Goal: Information Seeking & Learning: Learn about a topic

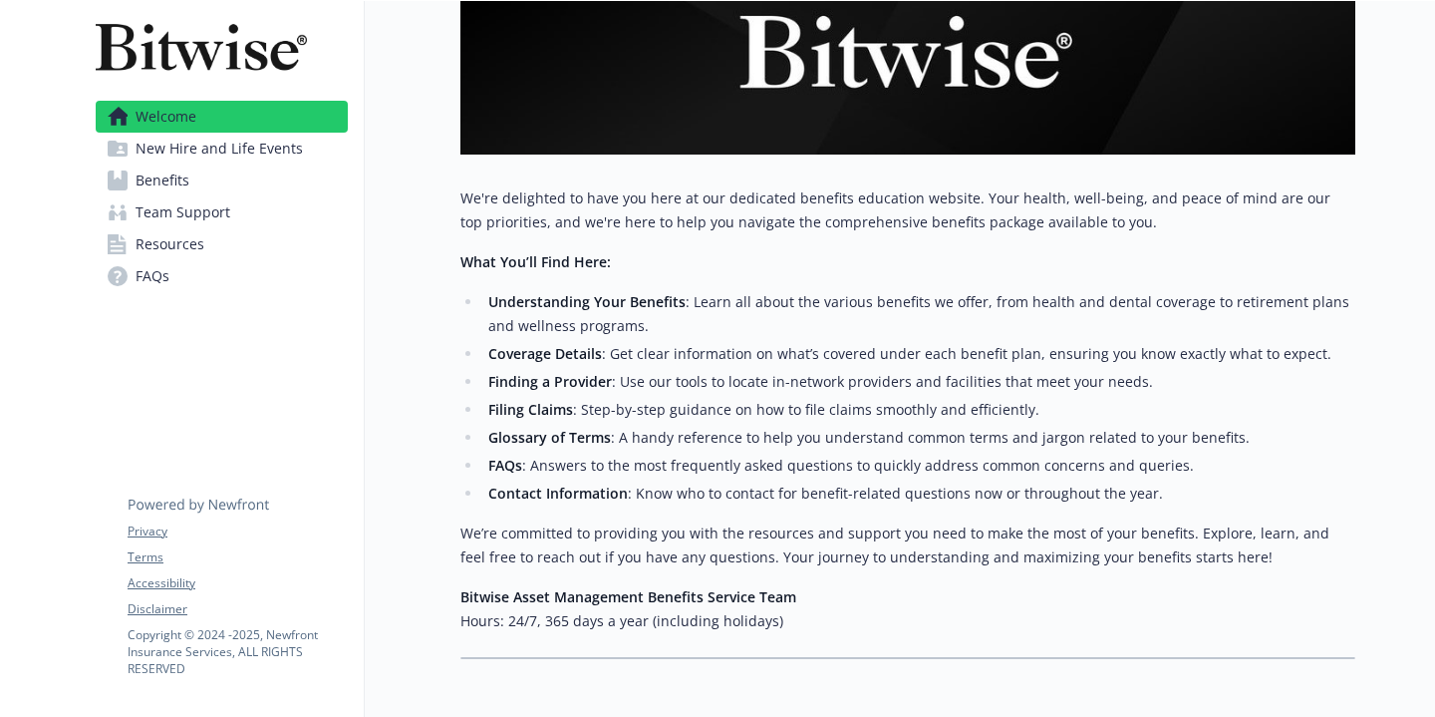
scroll to position [372, 0]
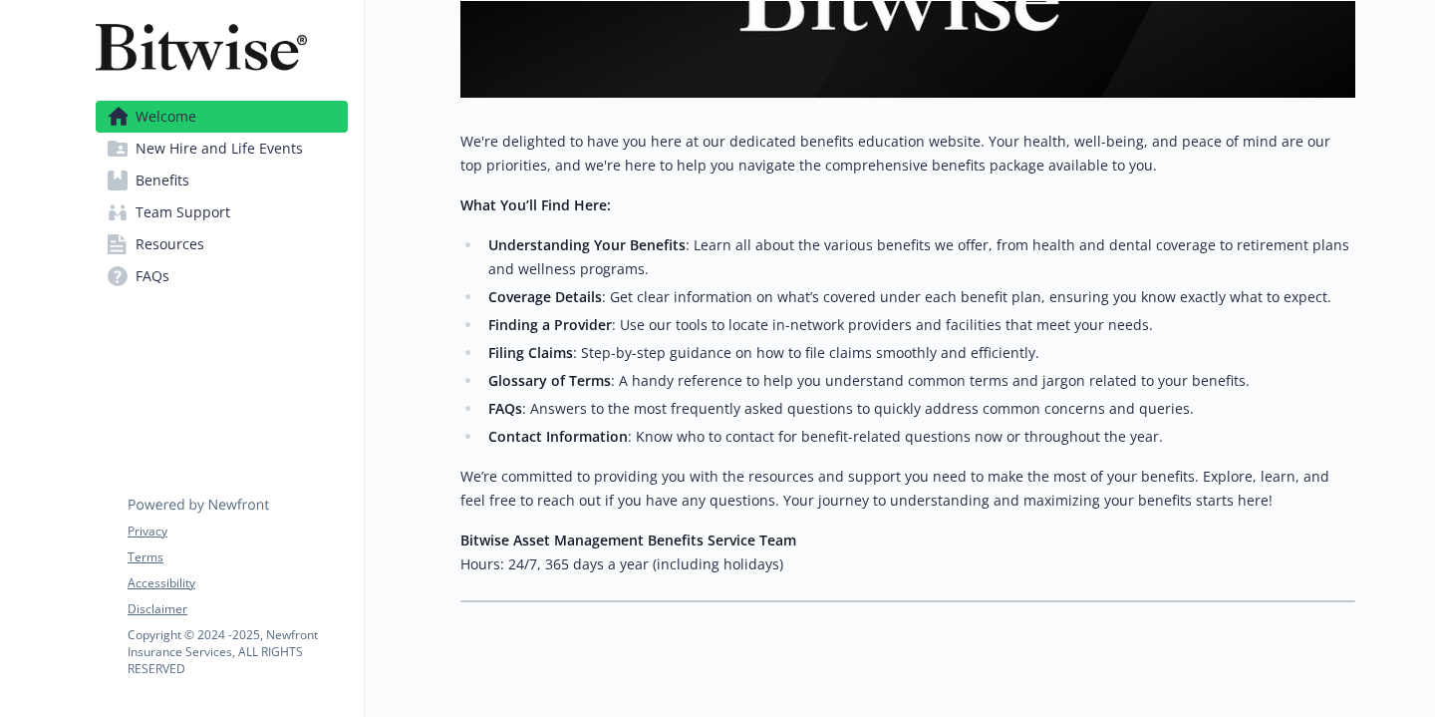
click at [259, 146] on span "New Hire and Life Events" at bounding box center [219, 149] width 167 height 32
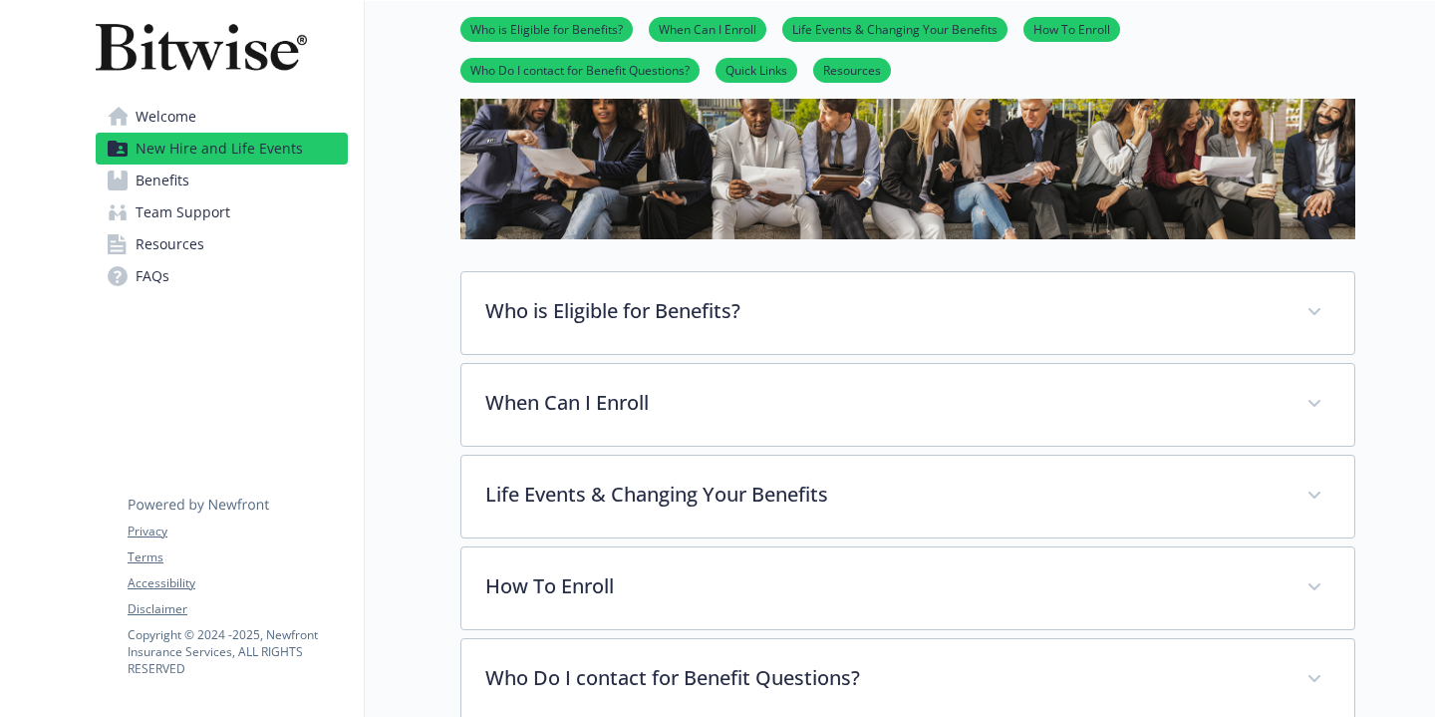
scroll to position [156, 0]
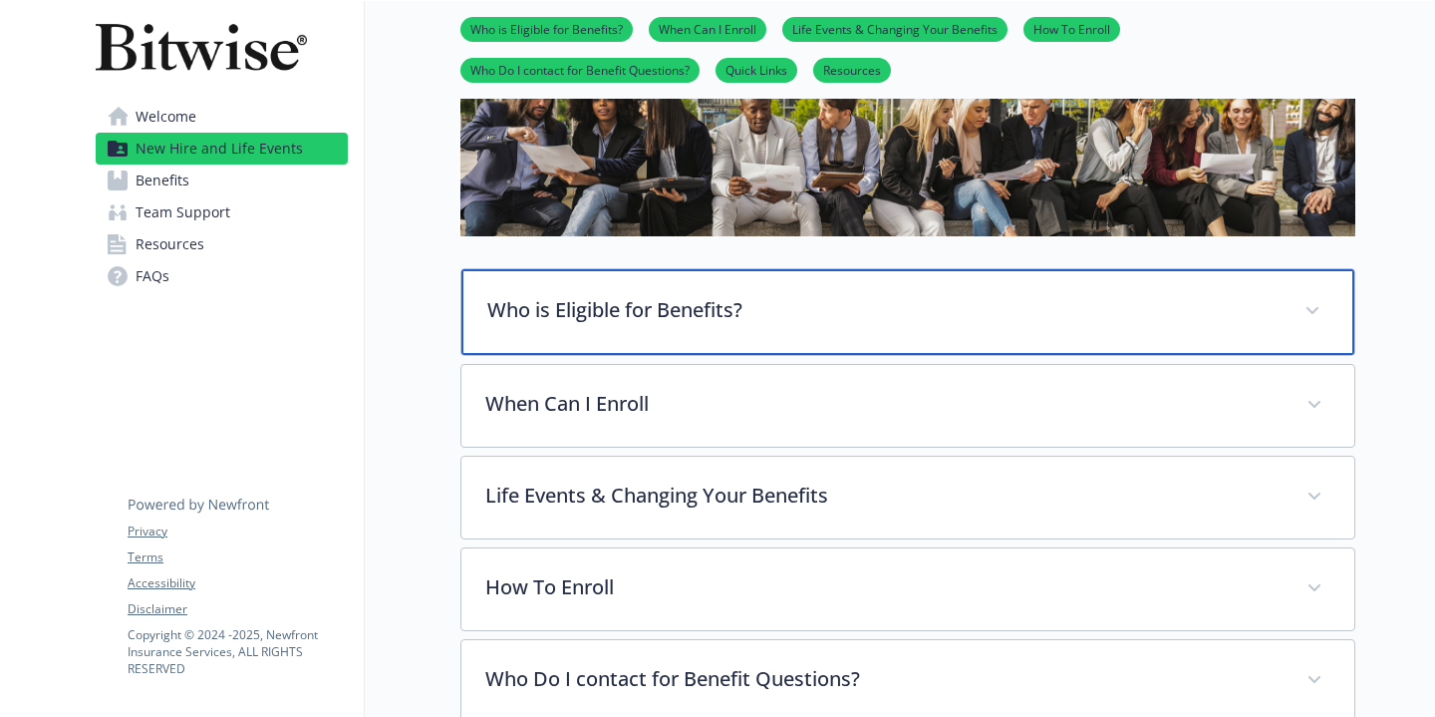
click at [537, 326] on div "Who is Eligible for Benefits?" at bounding box center [907, 312] width 893 height 86
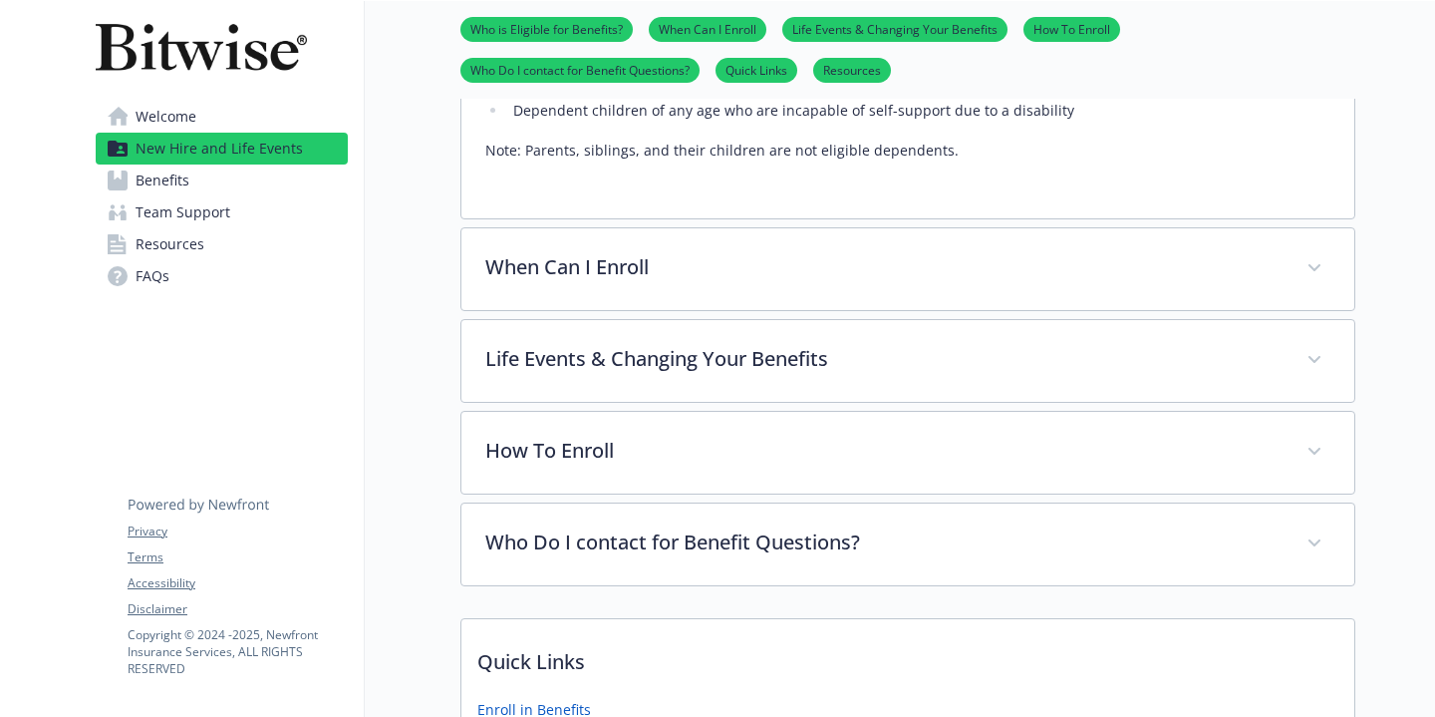
scroll to position [609, 0]
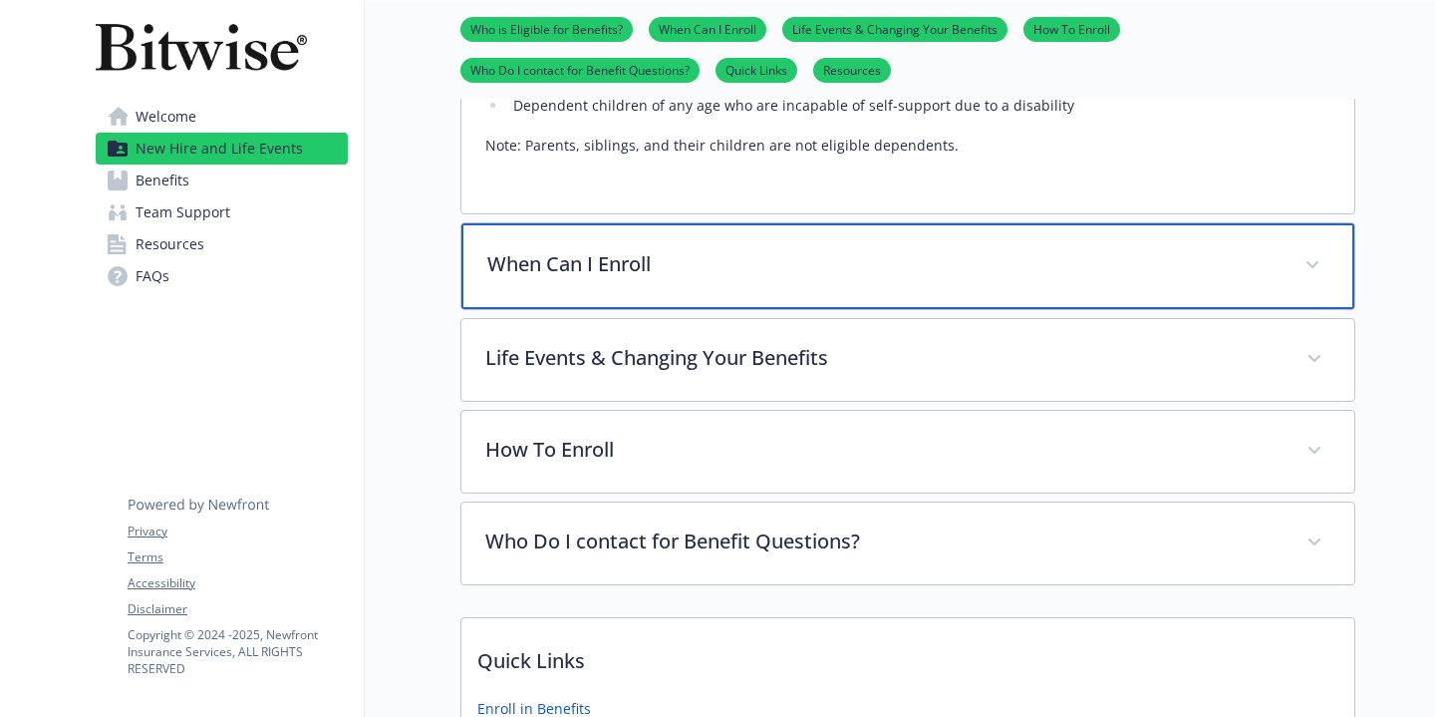
click at [501, 307] on div "When Can I Enroll" at bounding box center [907, 266] width 893 height 86
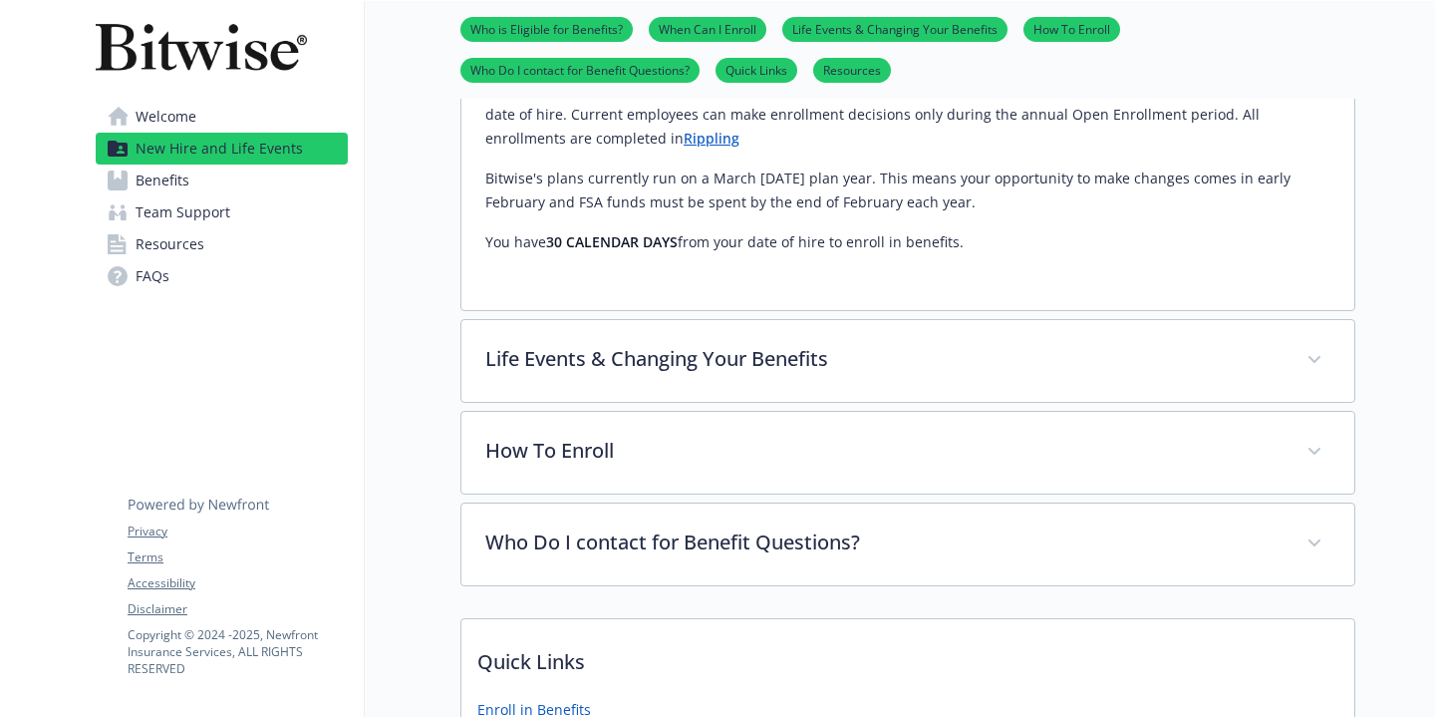
scroll to position [867, 0]
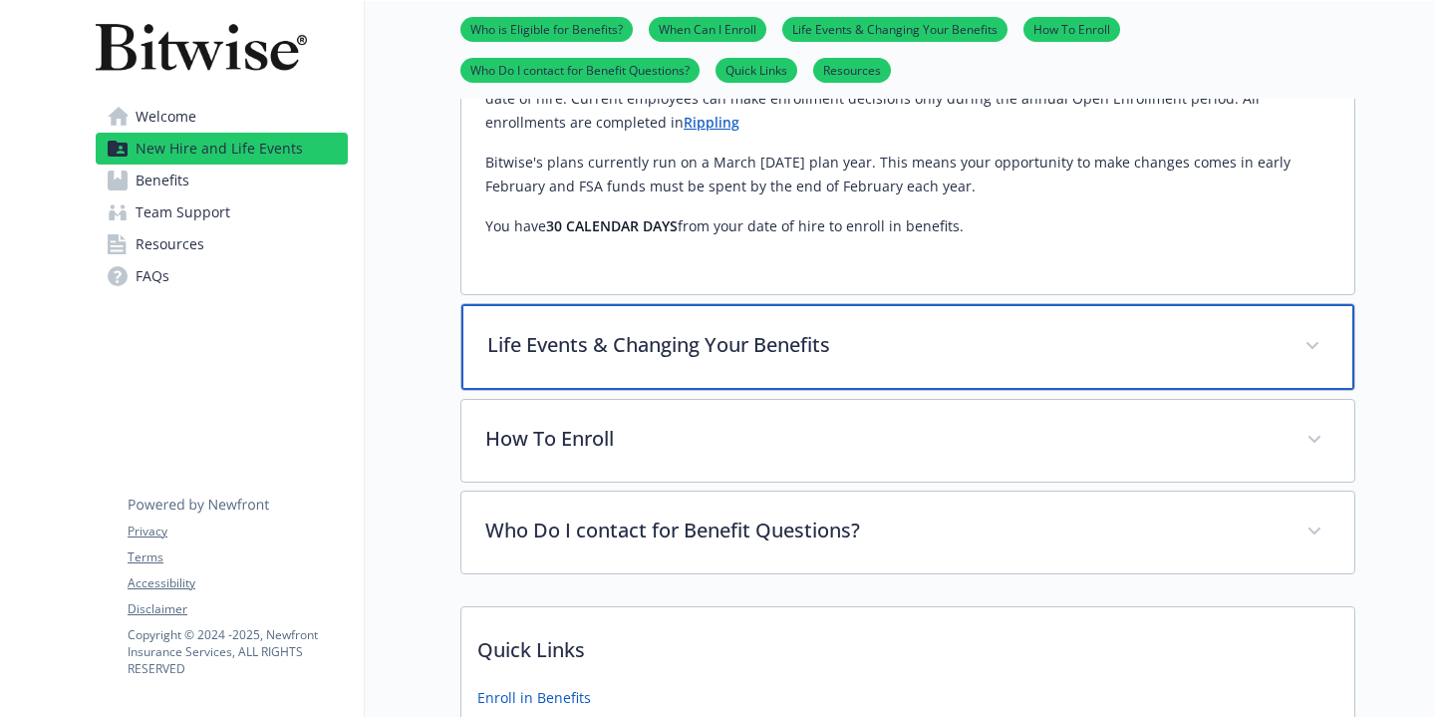
click at [549, 330] on div "Life Events & Changing Your Benefits" at bounding box center [907, 347] width 893 height 86
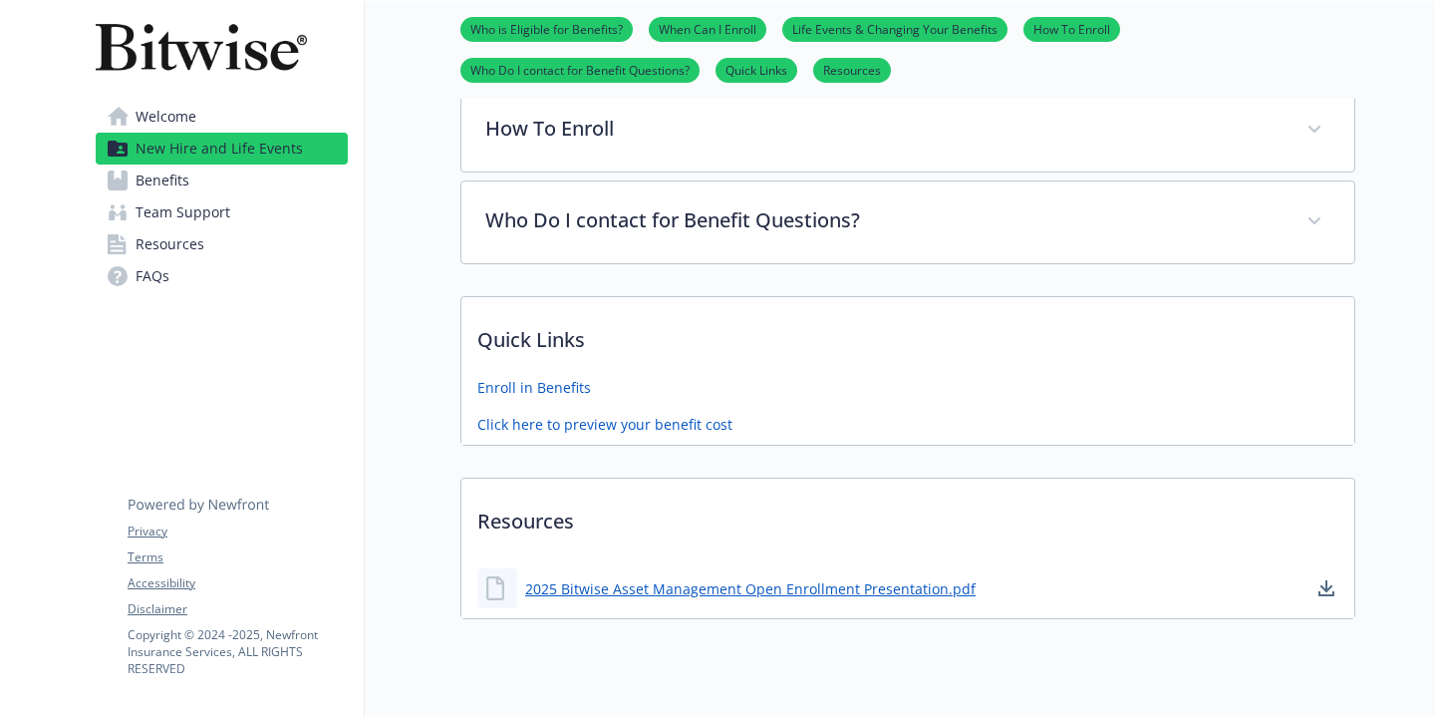
scroll to position [1741, 0]
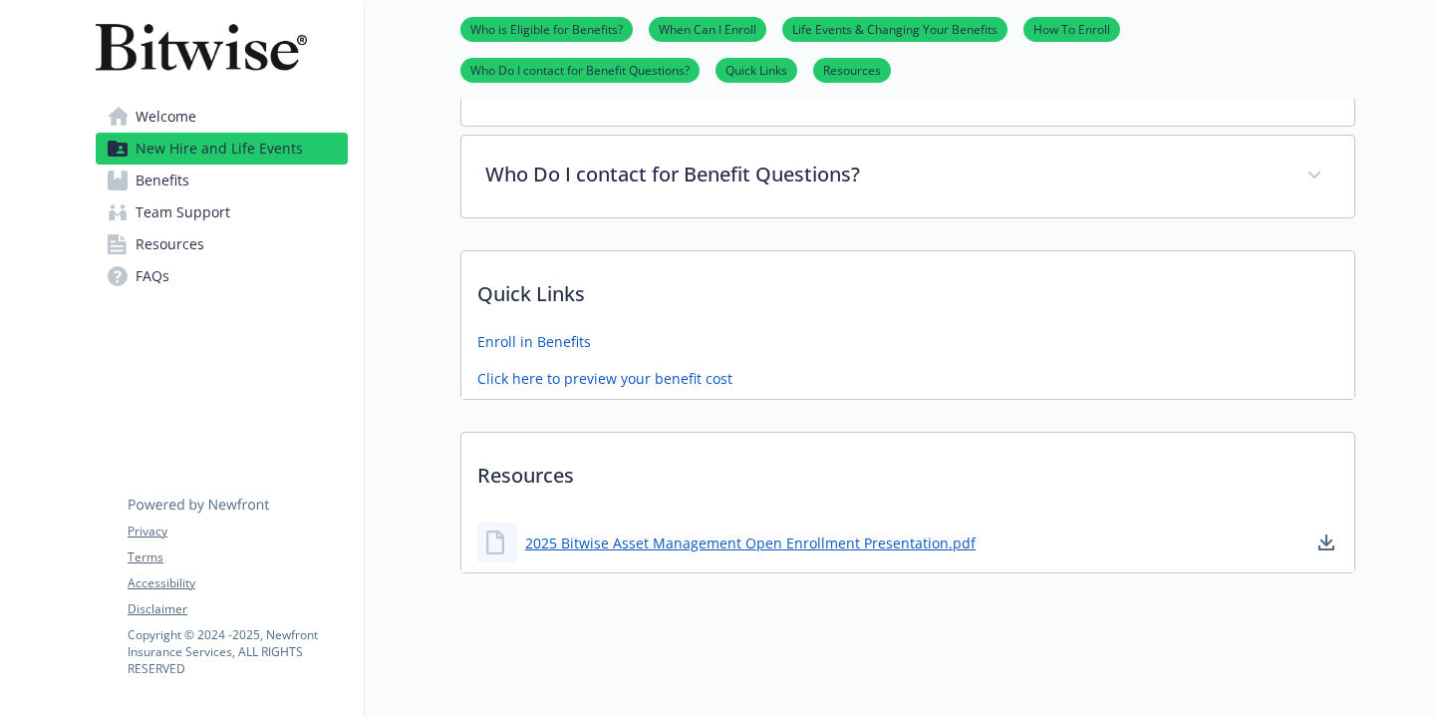
click at [240, 193] on link "Benefits" at bounding box center [222, 180] width 252 height 32
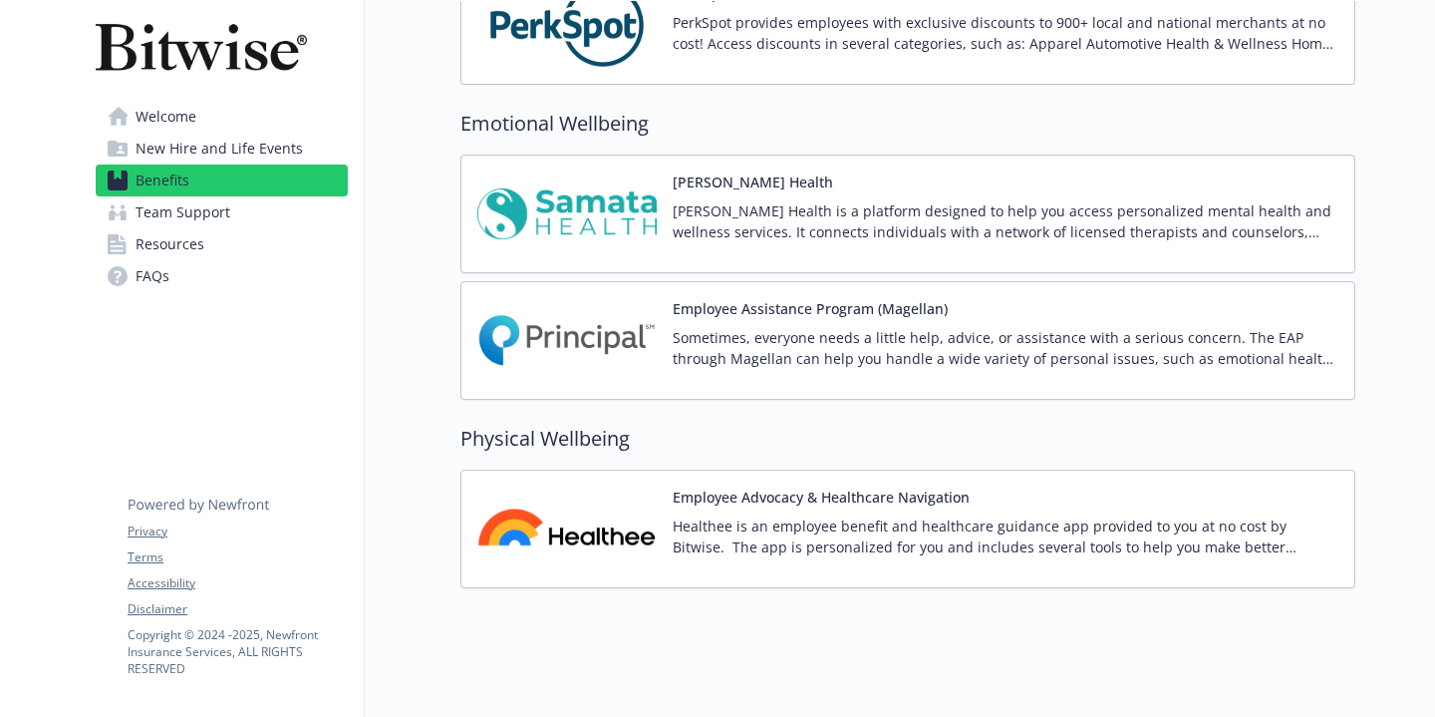
scroll to position [2604, 0]
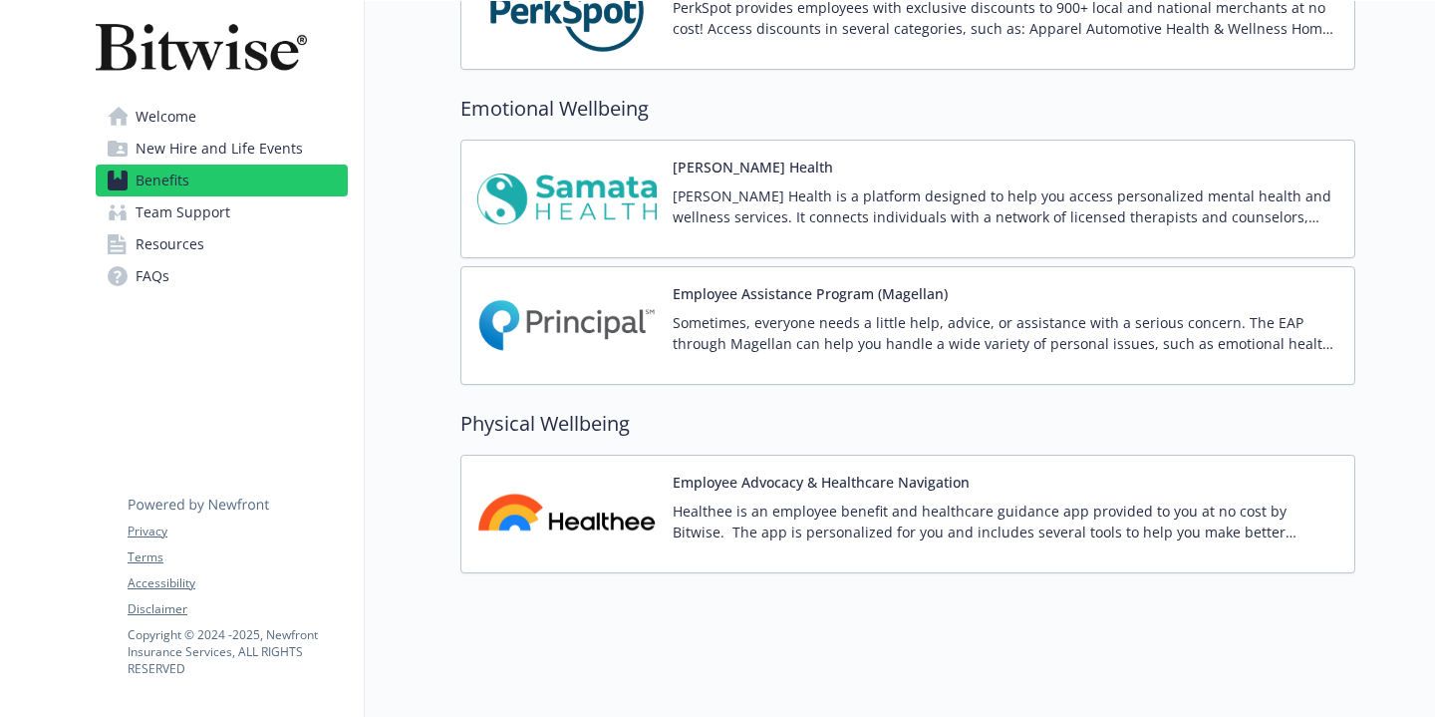
click at [577, 312] on img at bounding box center [566, 325] width 179 height 85
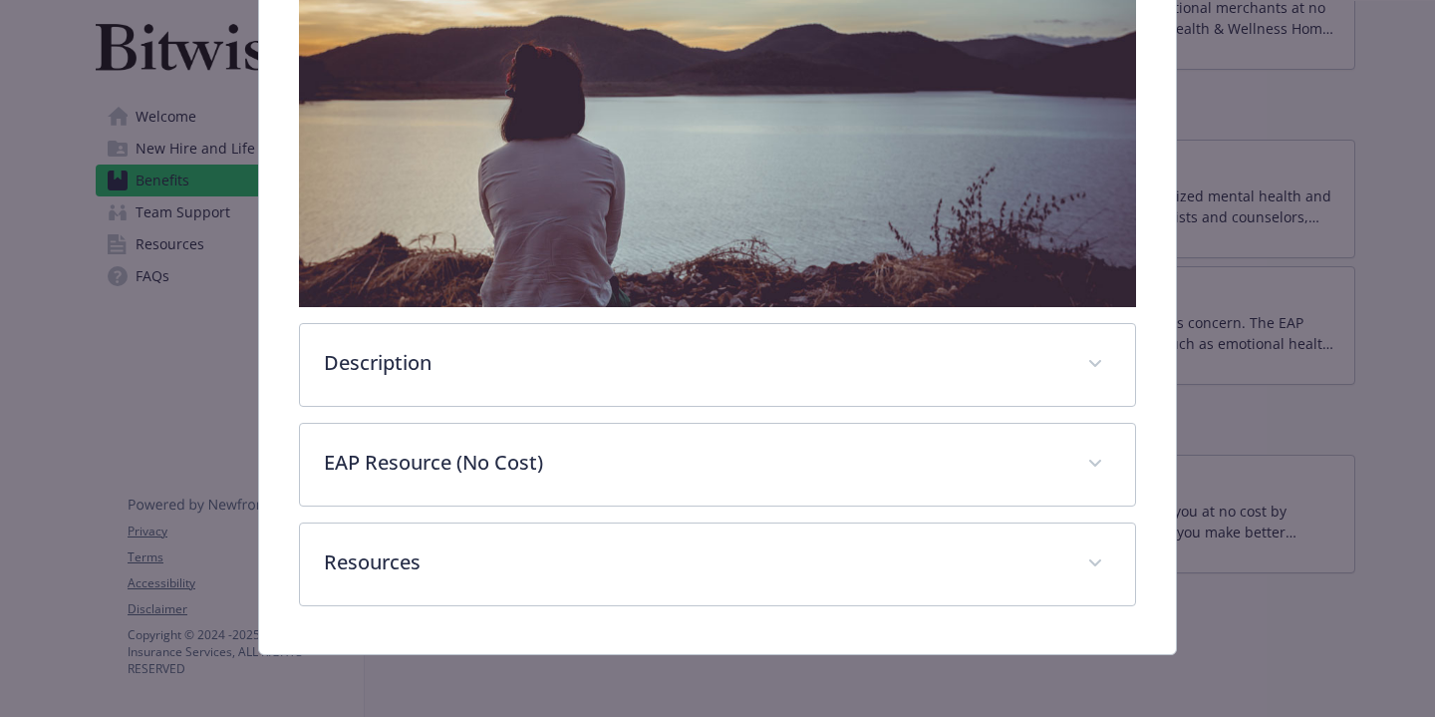
scroll to position [398, 0]
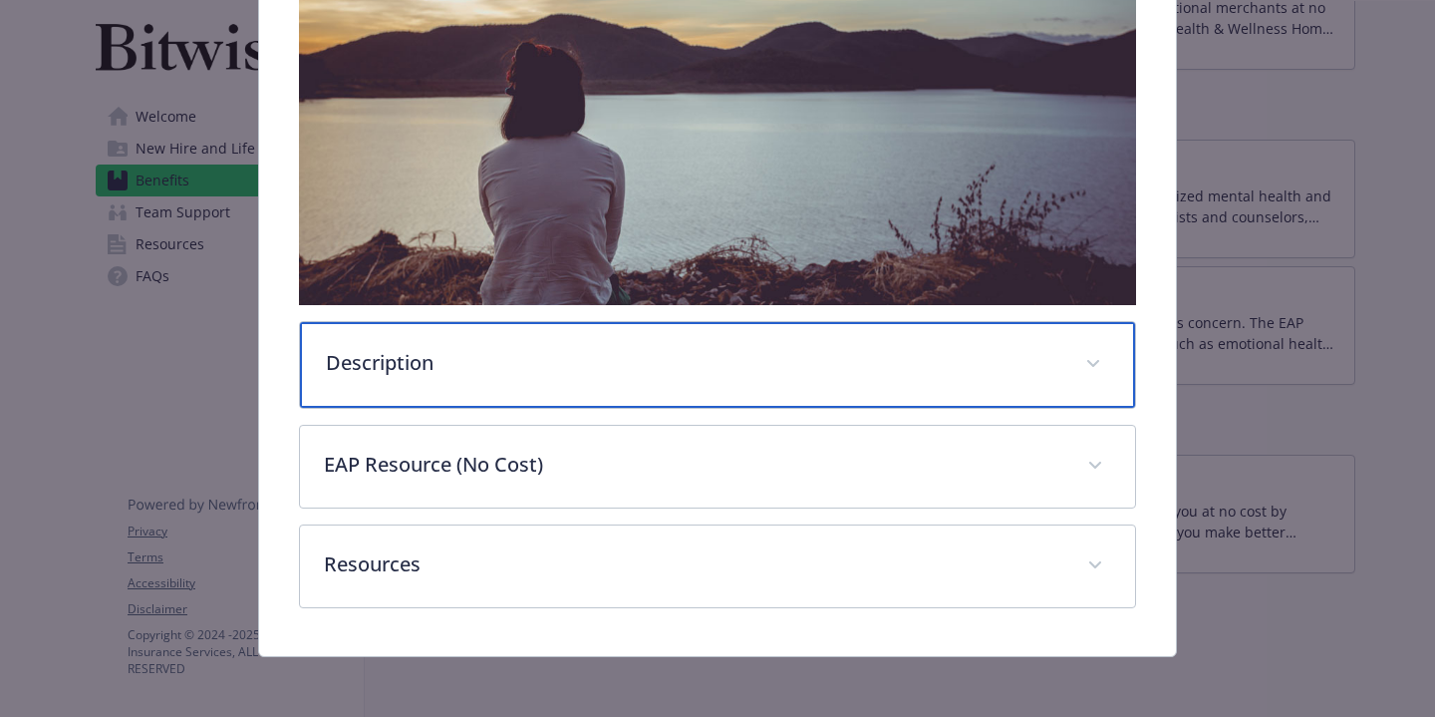
click at [581, 366] on p "Description" at bounding box center [694, 363] width 736 height 30
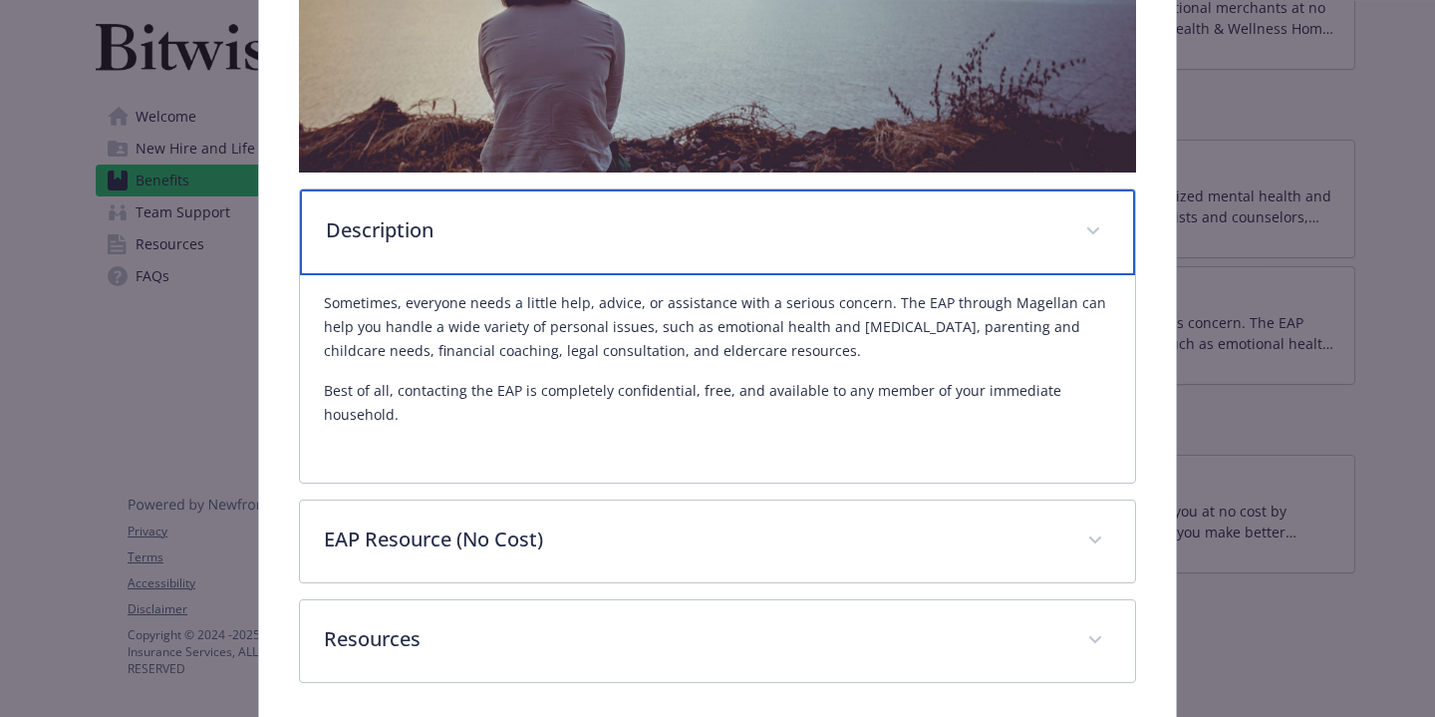
scroll to position [533, 0]
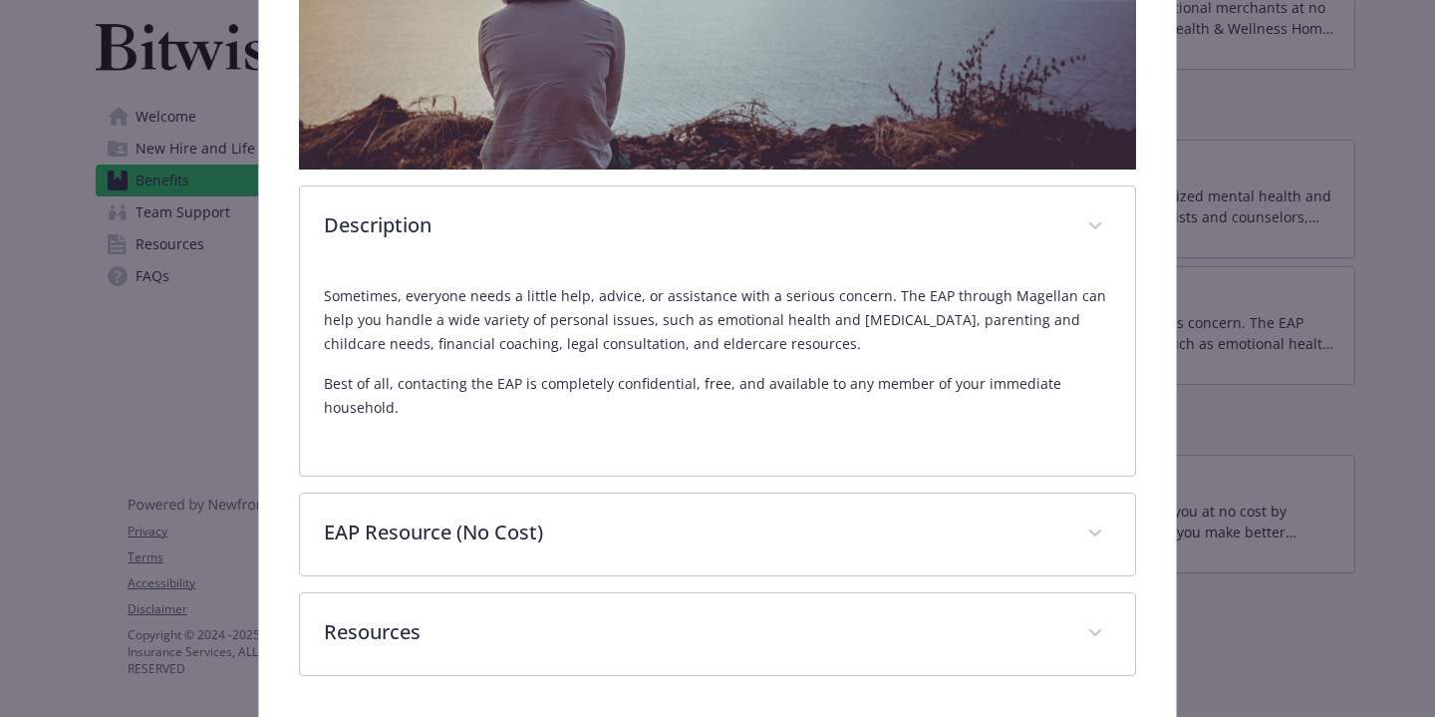
click at [1237, 392] on div "Emotional Wellbeing - Employee Assistance Program (Magellan) - Employee Assista…" at bounding box center [718, 128] width 1148 height 1194
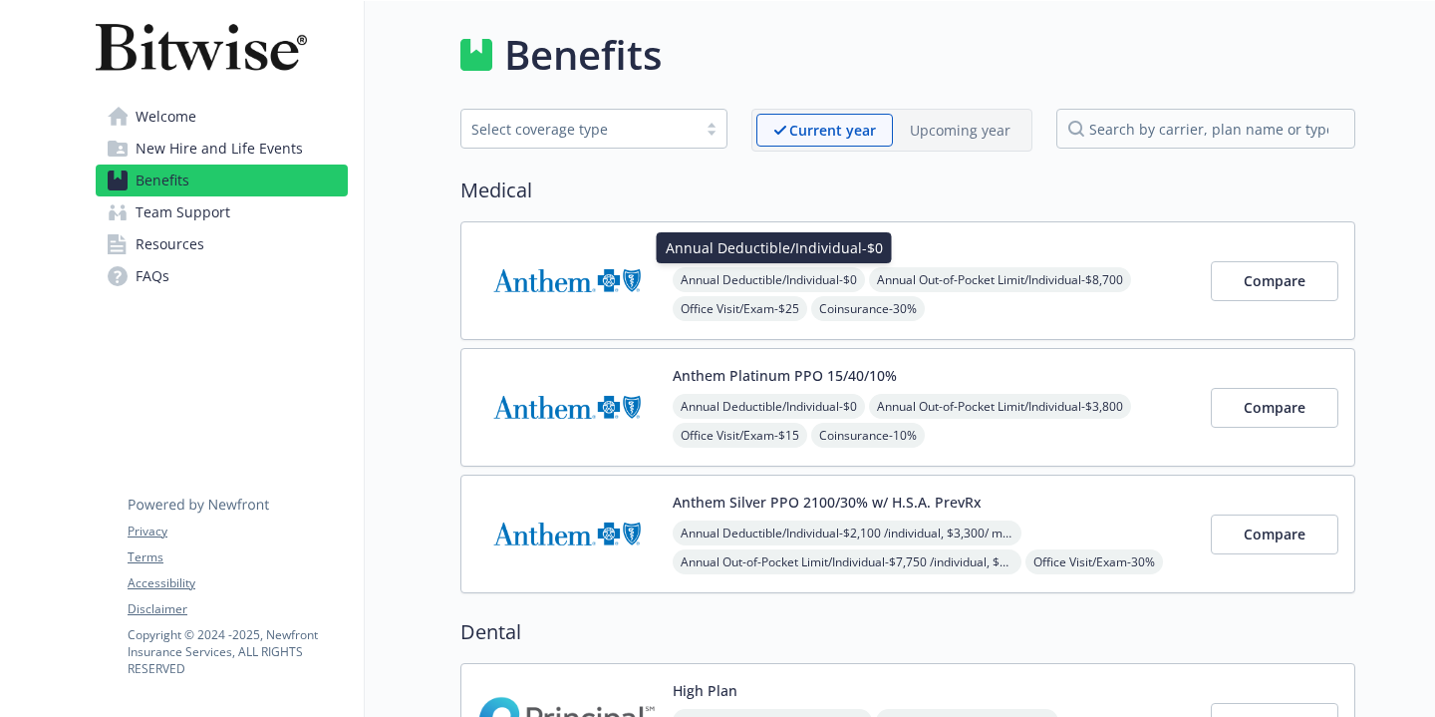
click at [786, 284] on span "Annual Deductible/Individual - $0" at bounding box center [769, 279] width 192 height 25
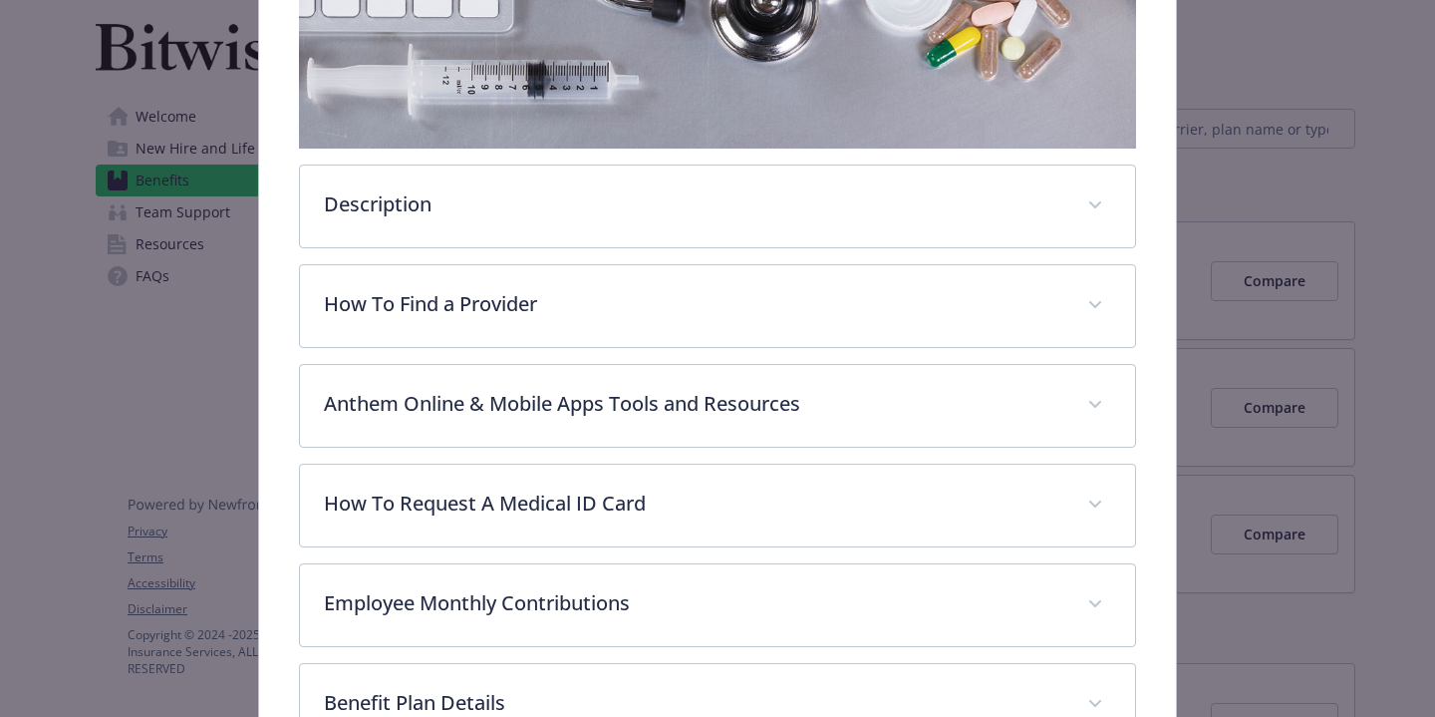
scroll to position [465, 0]
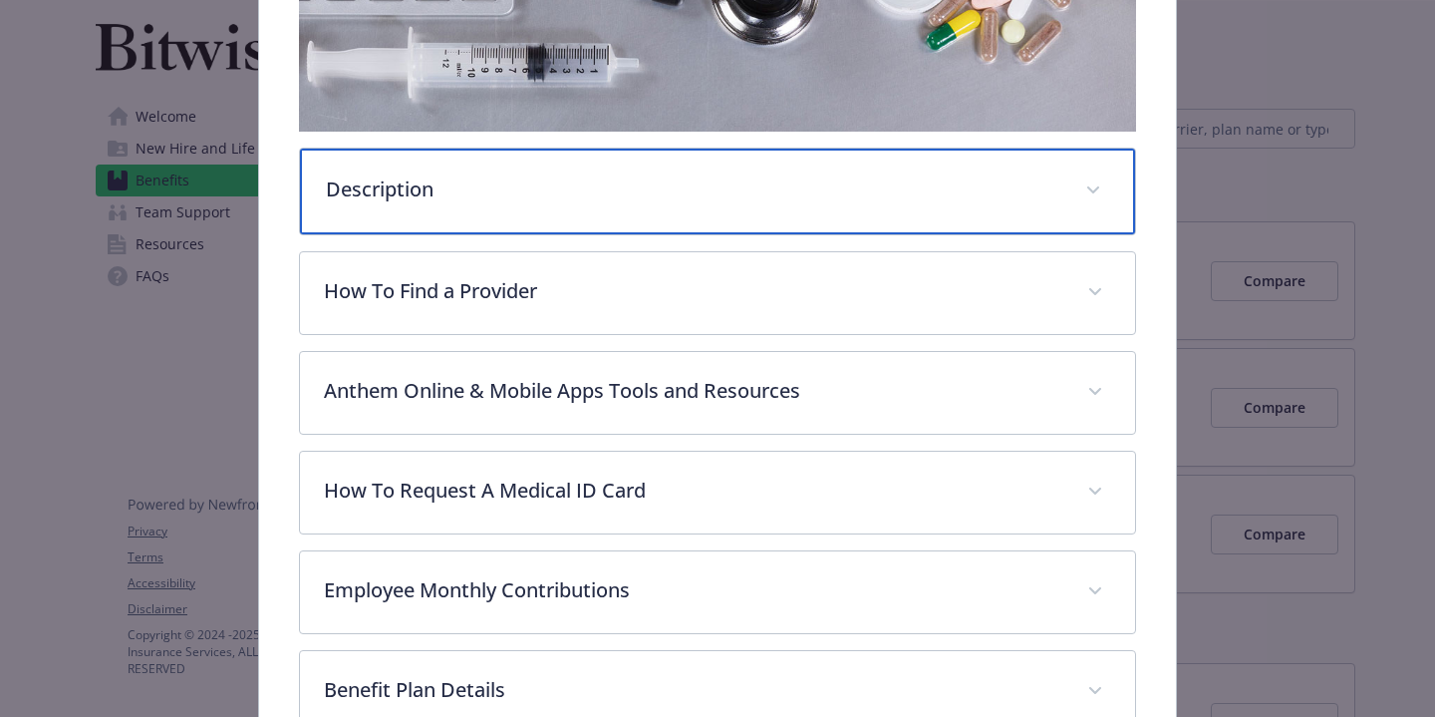
click at [692, 187] on p "Description" at bounding box center [694, 189] width 736 height 30
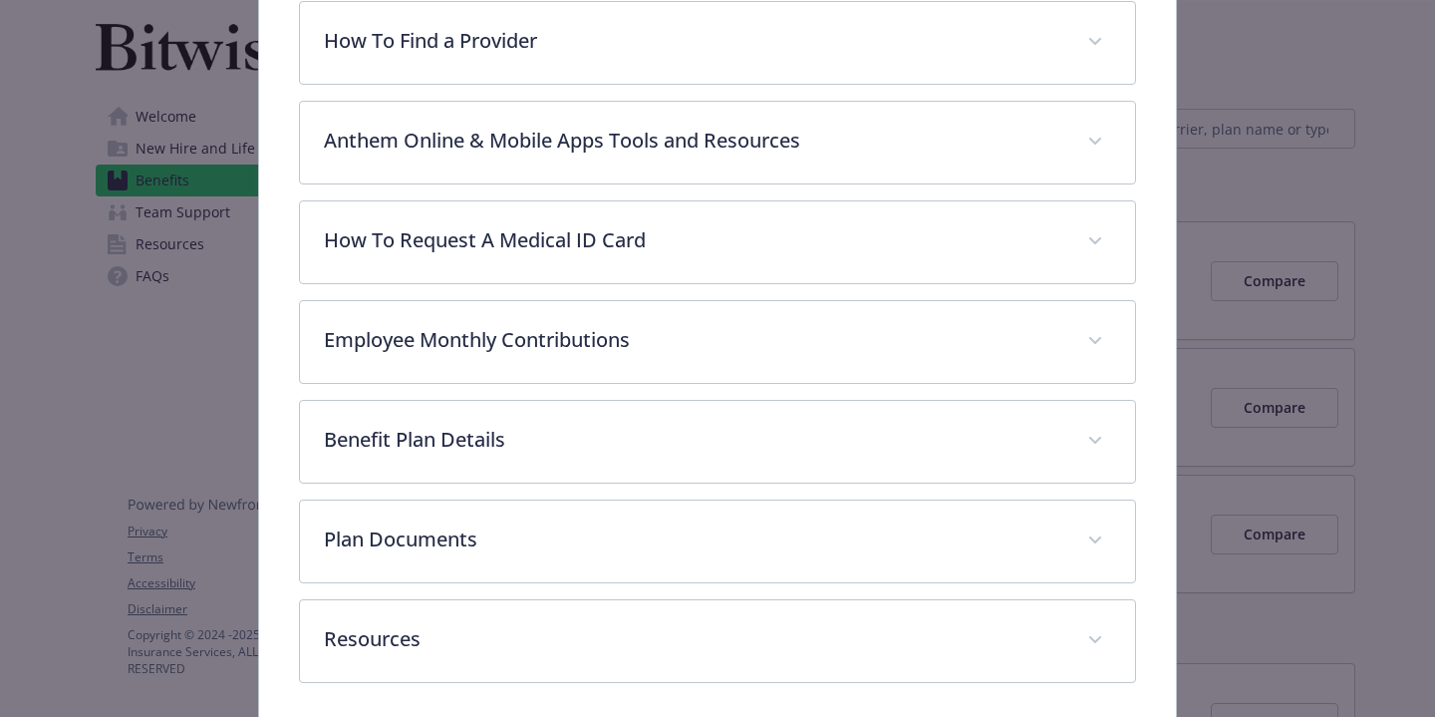
scroll to position [908, 0]
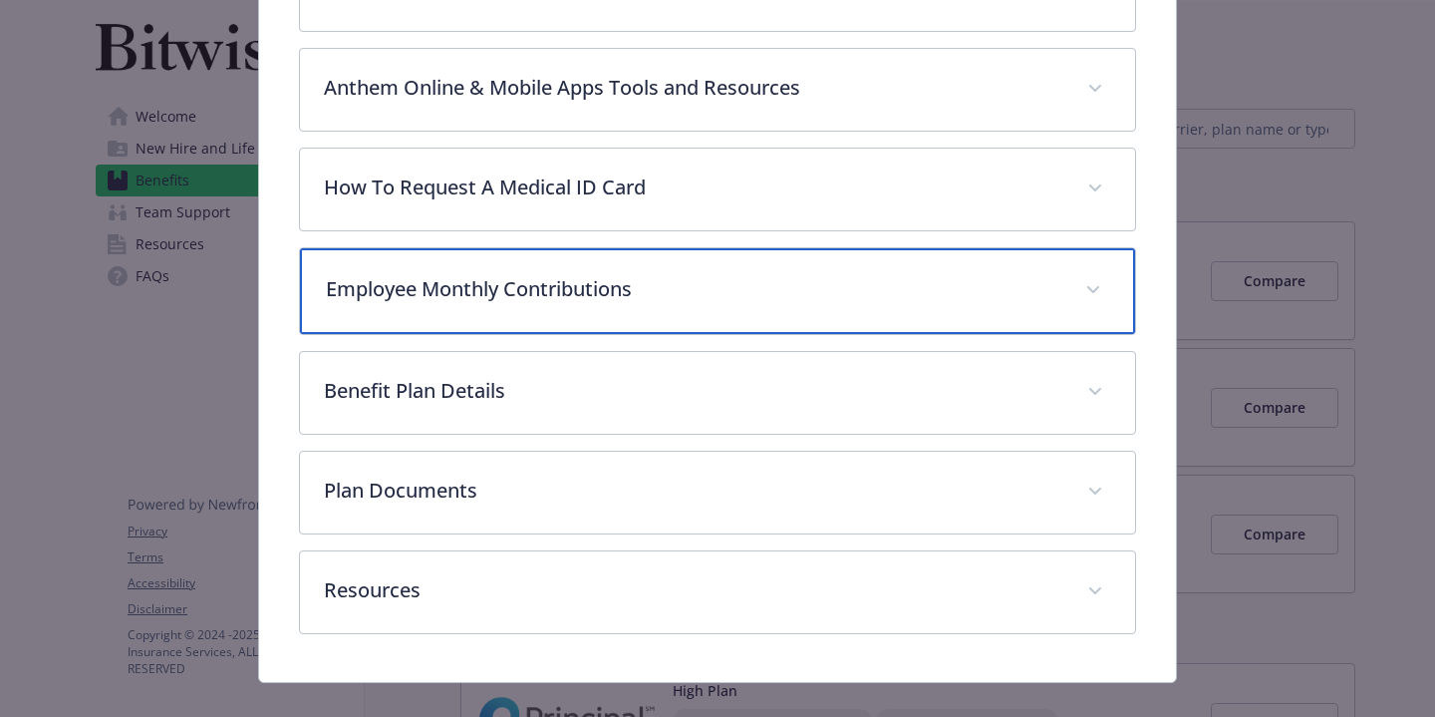
click at [620, 282] on p "Employee Monthly Contributions" at bounding box center [694, 289] width 736 height 30
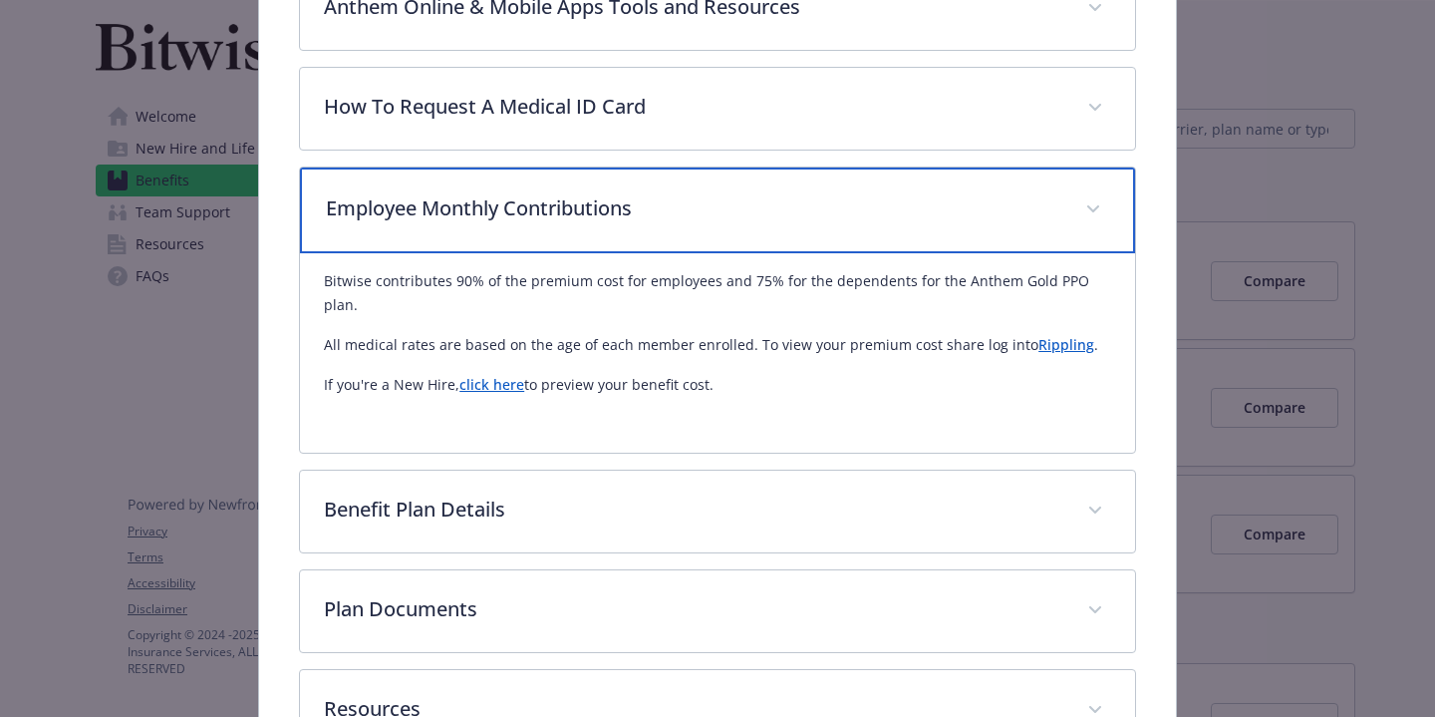
scroll to position [994, 0]
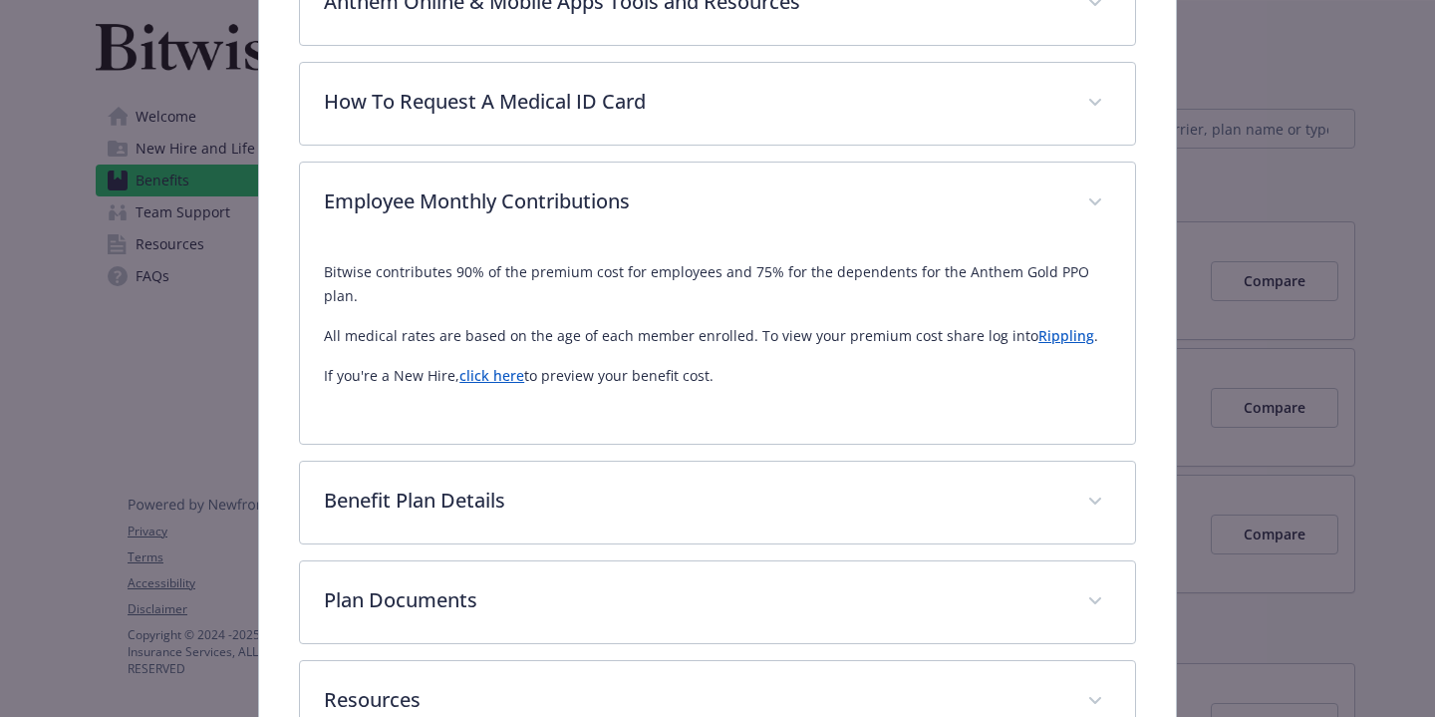
click at [499, 366] on link "click here" at bounding box center [491, 375] width 65 height 19
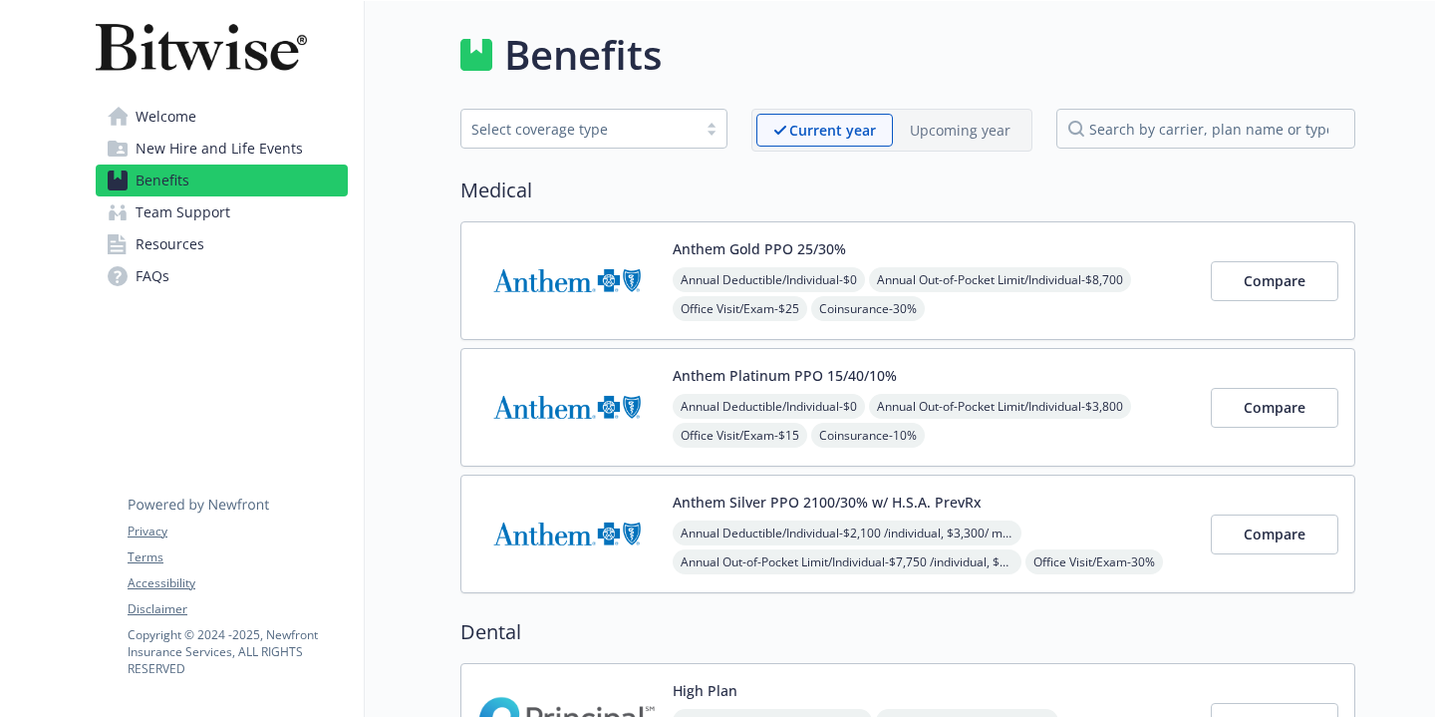
click at [626, 135] on div "Select coverage type" at bounding box center [578, 129] width 215 height 21
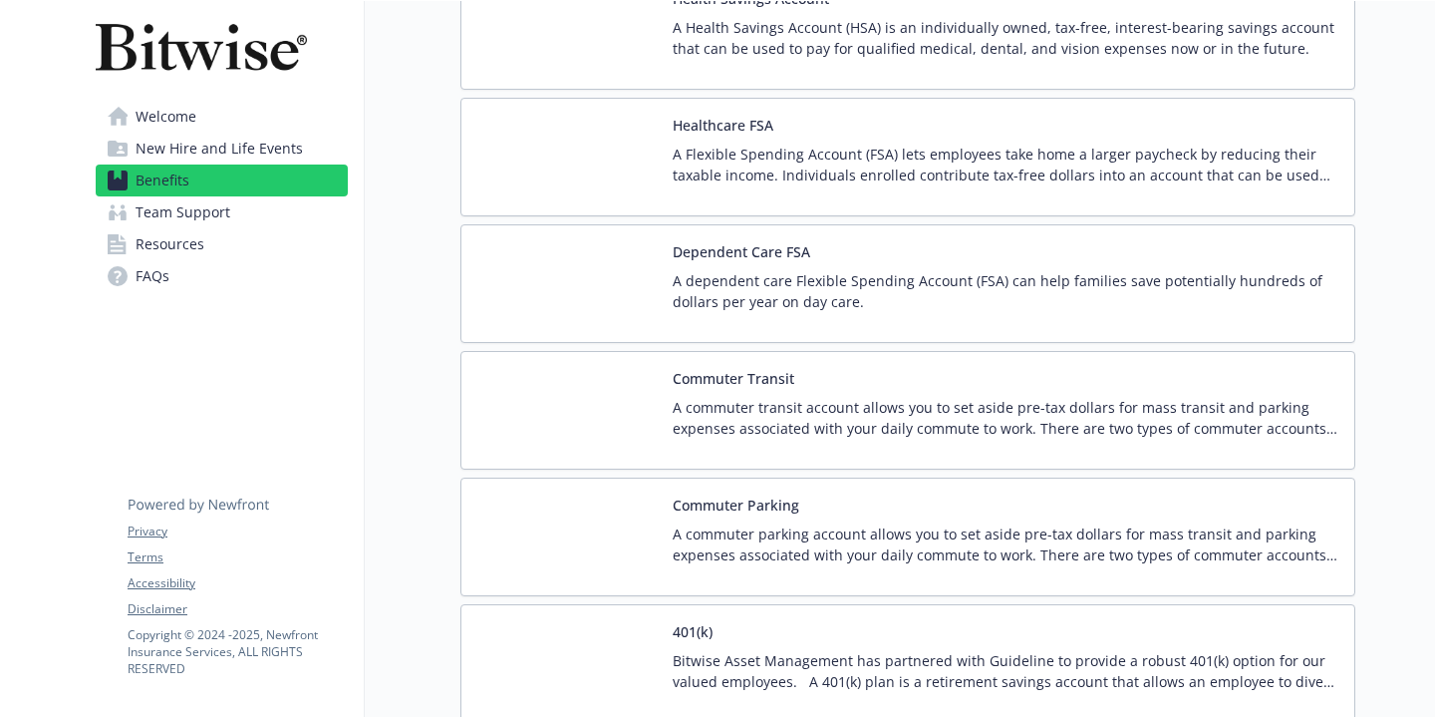
scroll to position [1826, 0]
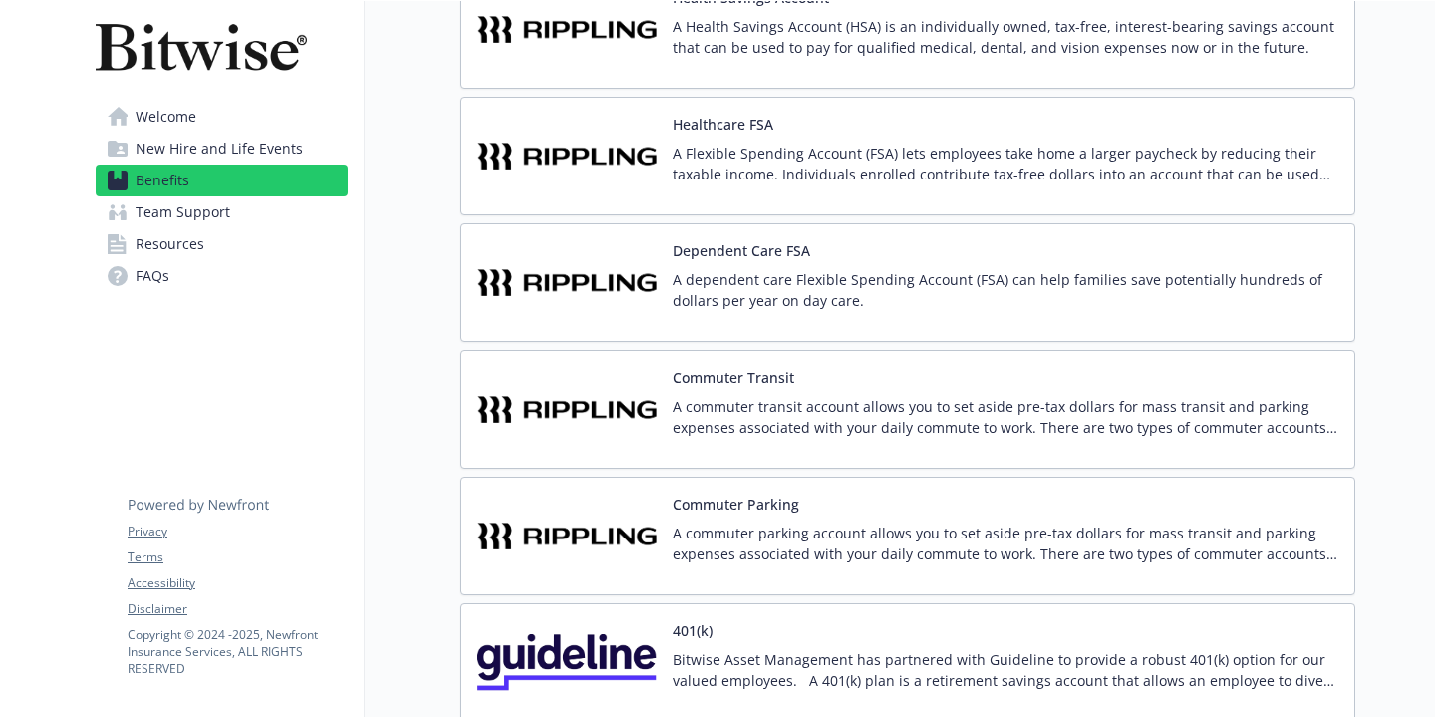
click at [233, 209] on link "Team Support" at bounding box center [222, 212] width 252 height 32
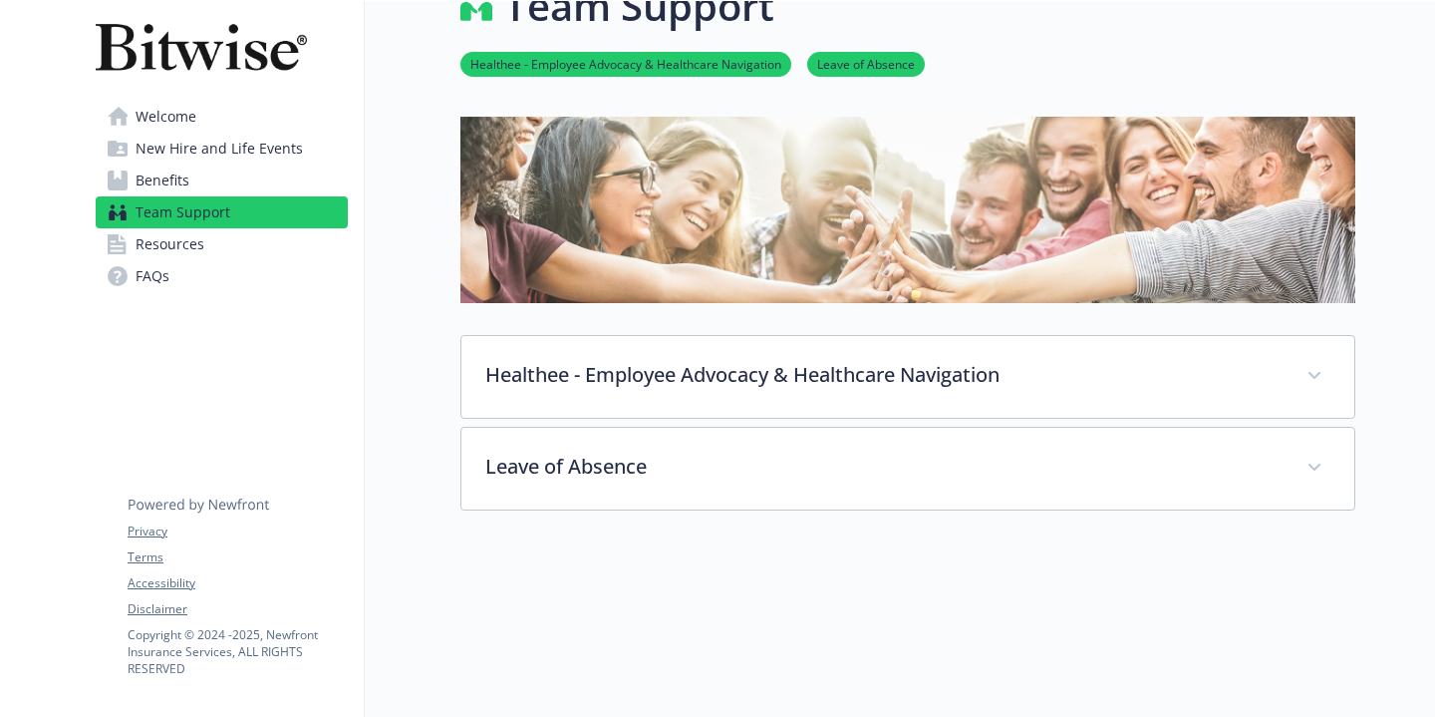
scroll to position [235, 0]
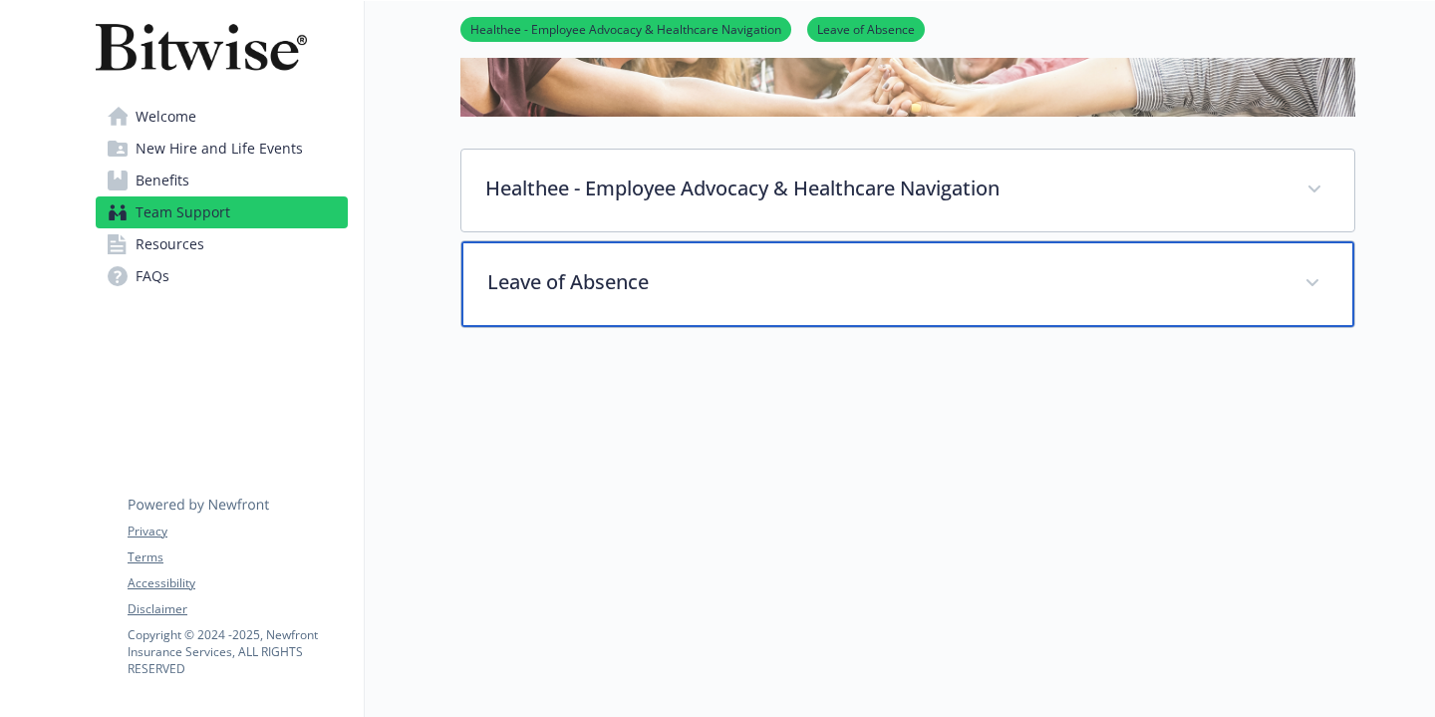
click at [548, 305] on div "Leave of Absence" at bounding box center [907, 284] width 893 height 86
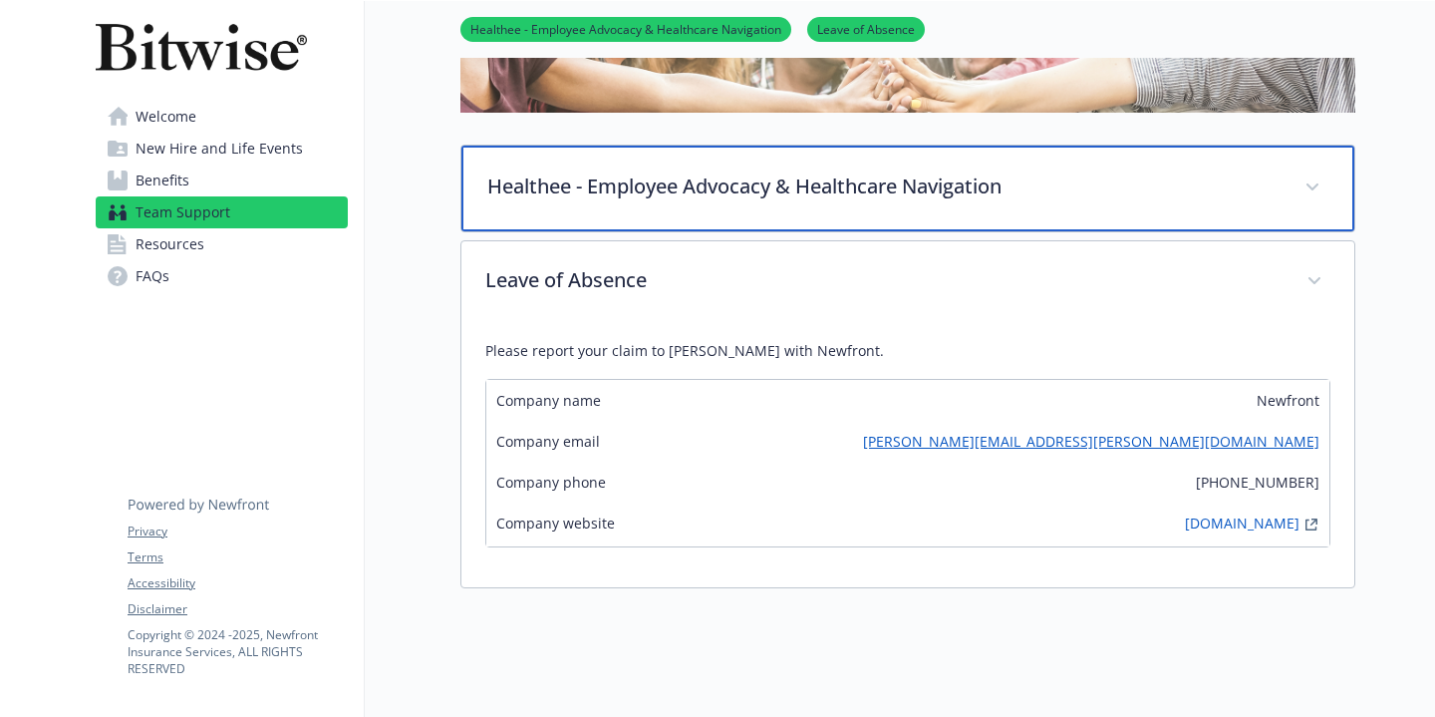
click at [510, 213] on div "Healthee - Employee Advocacy & Healthcare Navigation" at bounding box center [907, 189] width 893 height 86
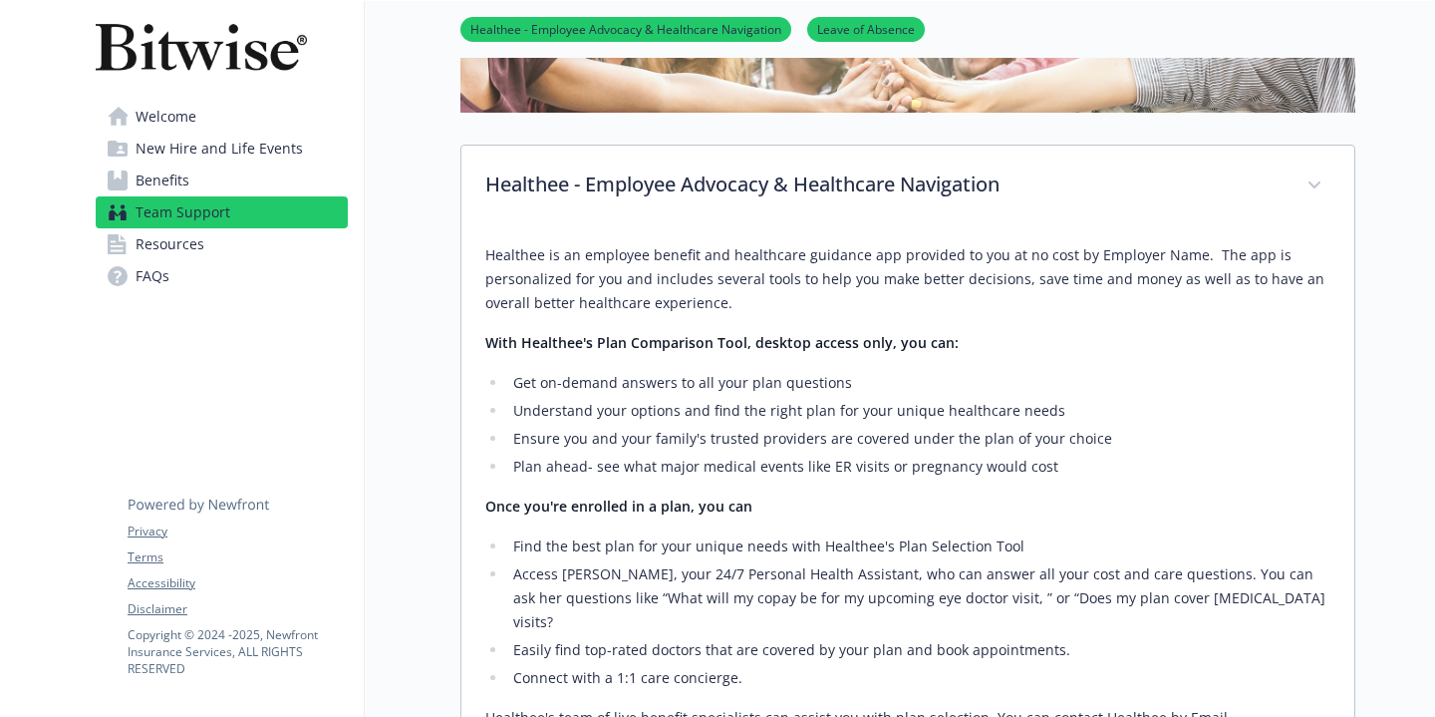
click at [258, 178] on link "Benefits" at bounding box center [222, 180] width 252 height 32
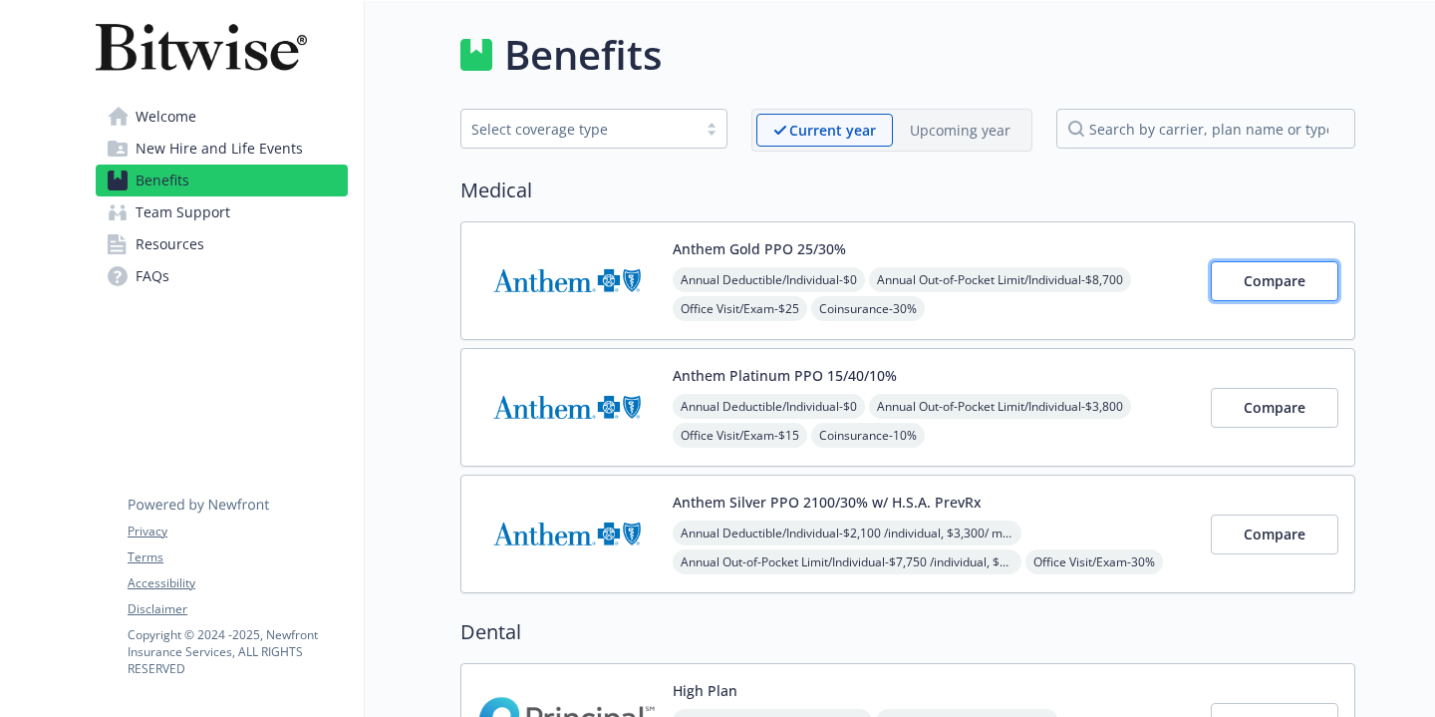
click at [1248, 295] on button "Compare" at bounding box center [1275, 281] width 128 height 40
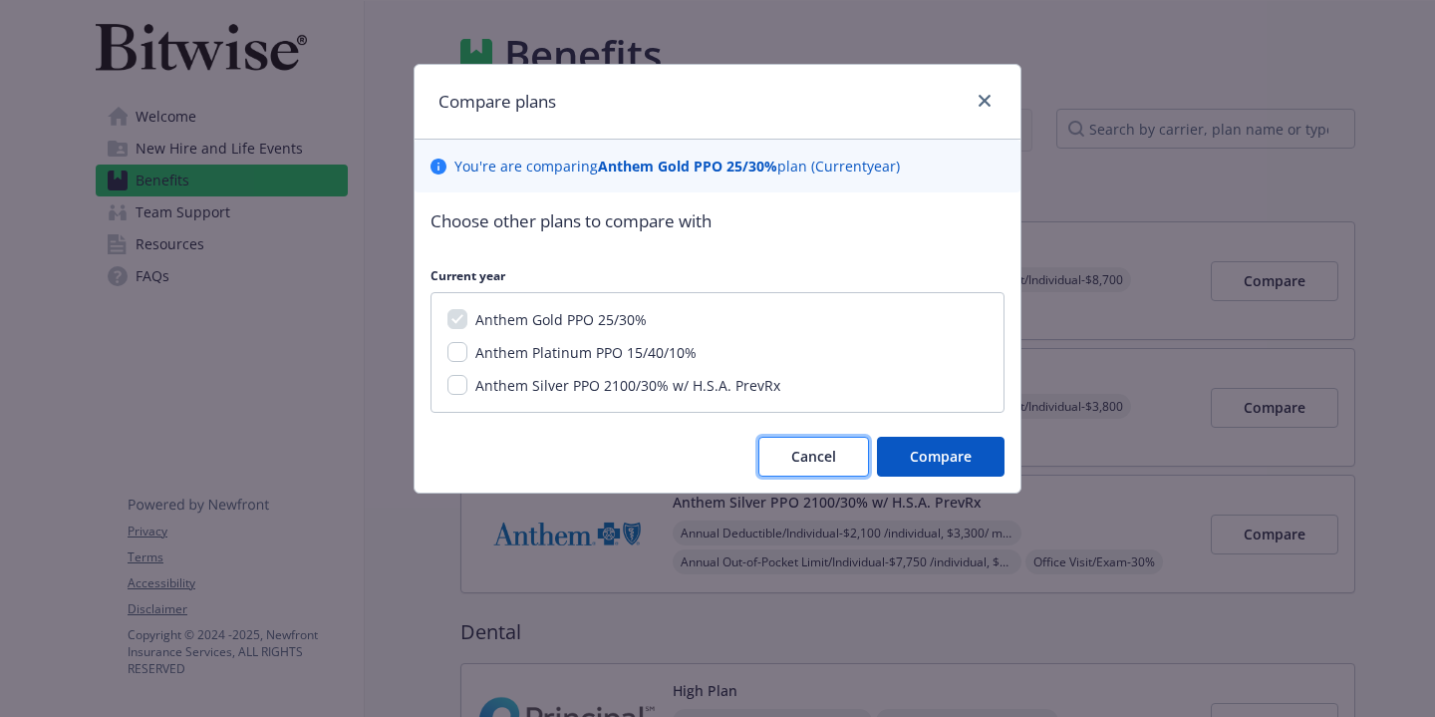
click at [802, 443] on button "Cancel" at bounding box center [813, 457] width 111 height 40
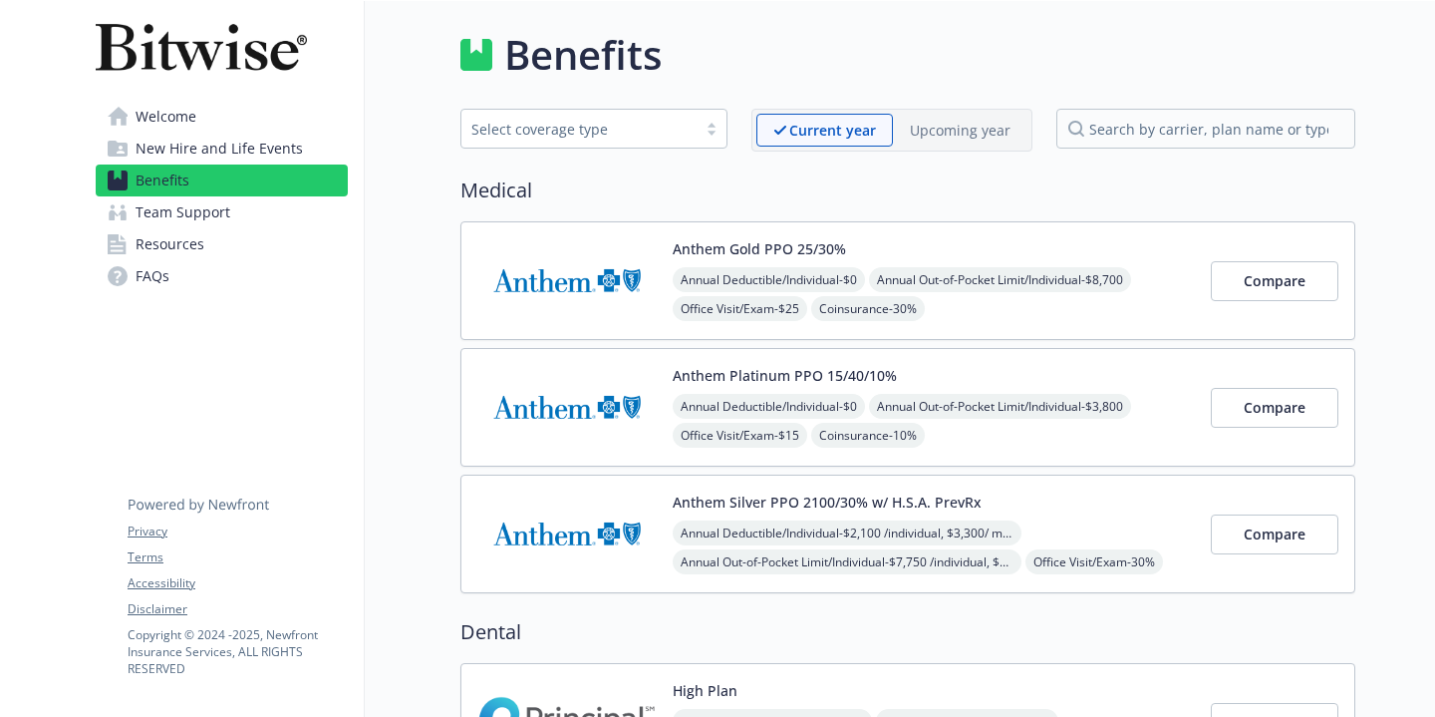
click at [742, 329] on div "Anthem Gold PPO 25/30% Annual Deductible/Individual - $0 Annual Out-of-Pocket L…" at bounding box center [907, 280] width 895 height 119
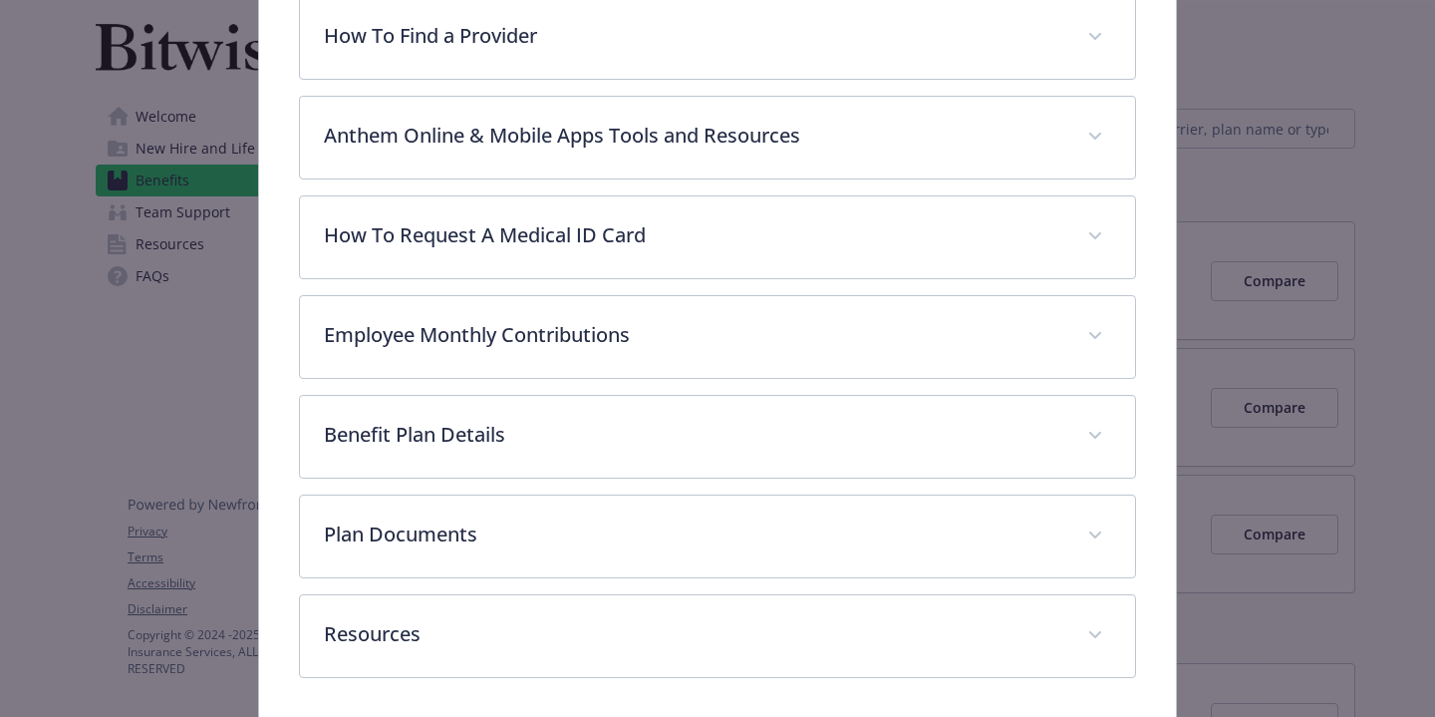
scroll to position [704, 0]
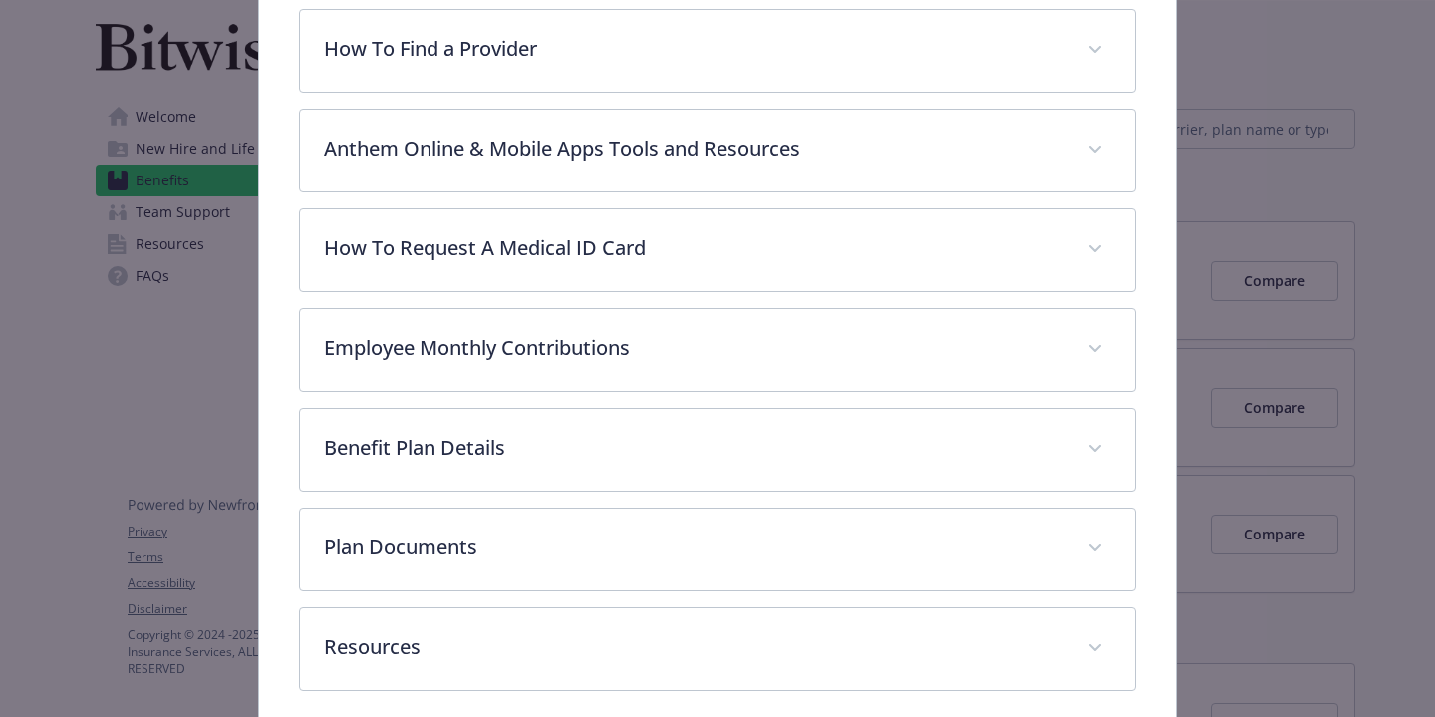
click at [1282, 285] on div "Medical - Anthem Gold PPO 25/30% - Medical PPO Anthem Gold PPO 25/30% Website […" at bounding box center [718, 49] width 1148 height 1379
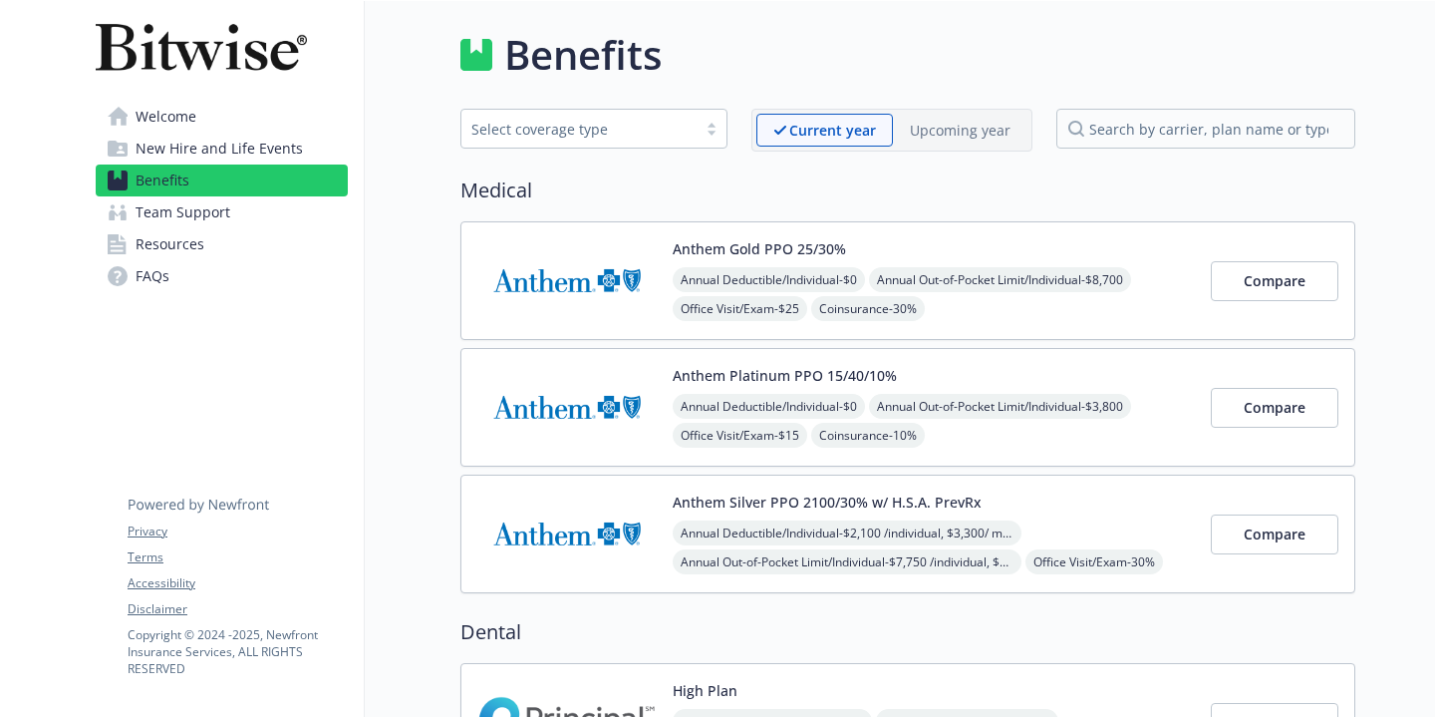
click at [1016, 275] on span "Annual Out-of-Pocket Limit/Individual - $8,700" at bounding box center [1000, 279] width 262 height 25
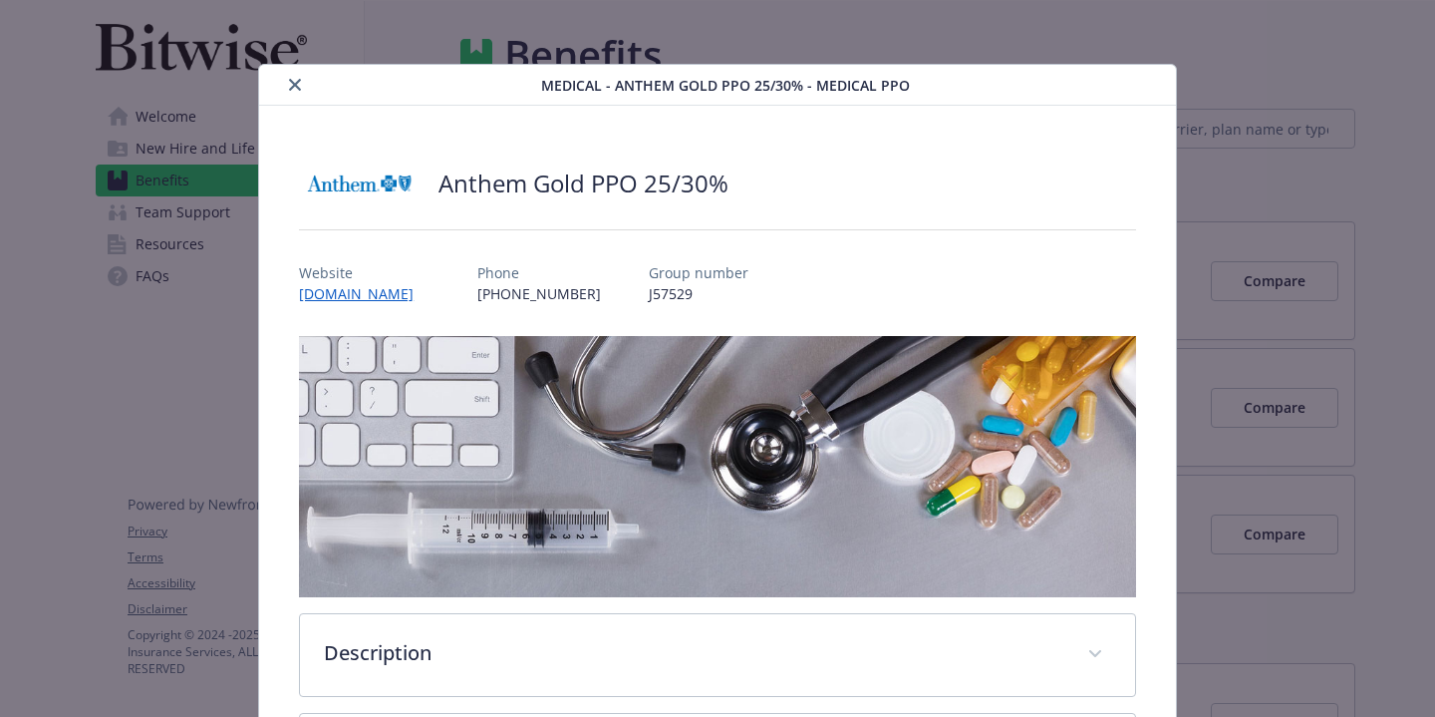
scroll to position [60, 0]
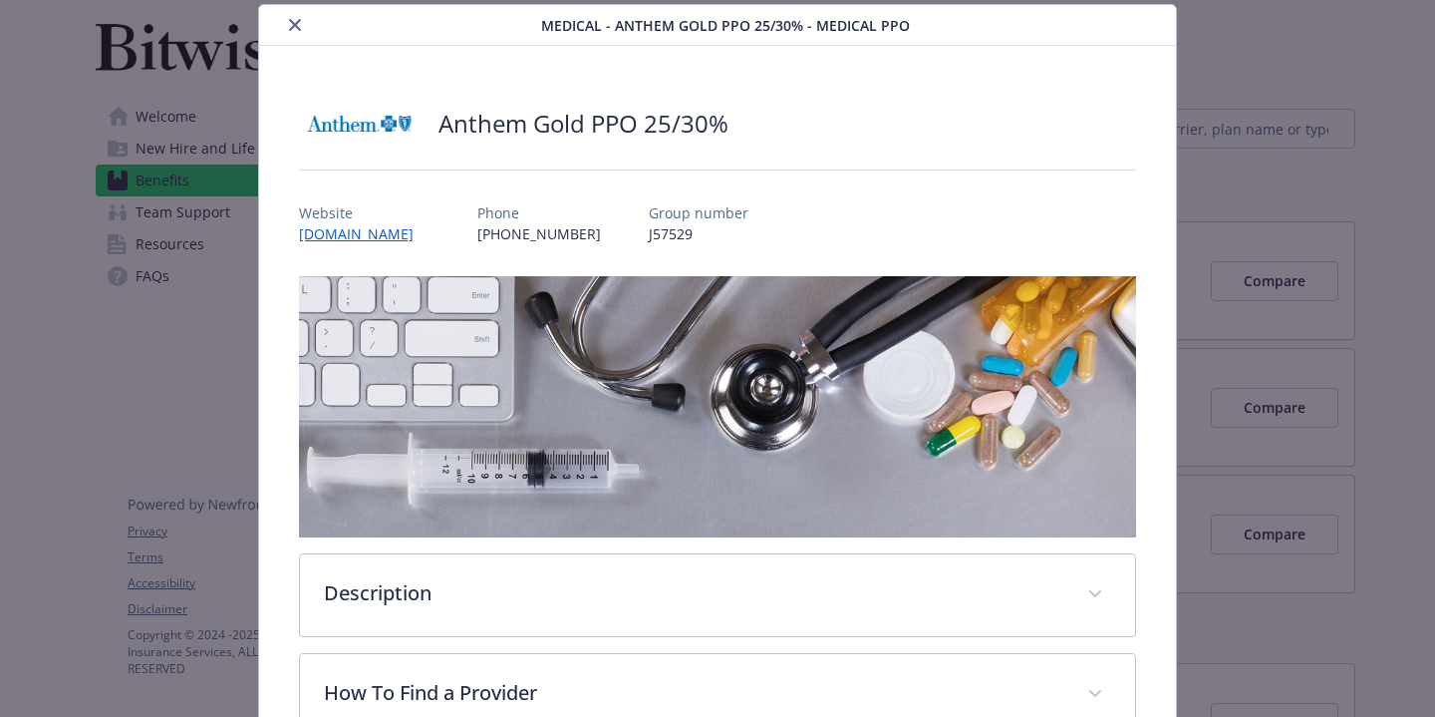
click at [290, 23] on icon "close" at bounding box center [295, 25] width 12 height 12
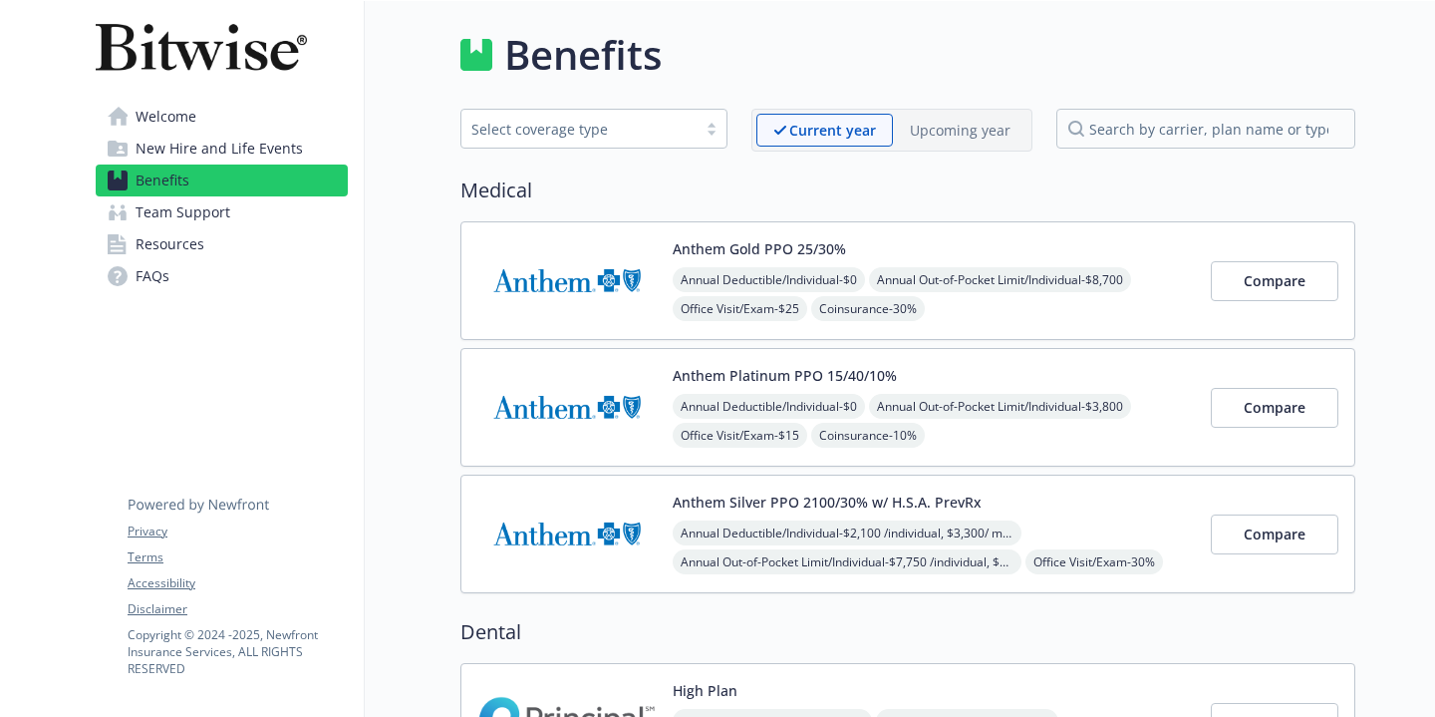
click at [847, 274] on span "Annual Deductible/Individual - $0" at bounding box center [769, 279] width 192 height 25
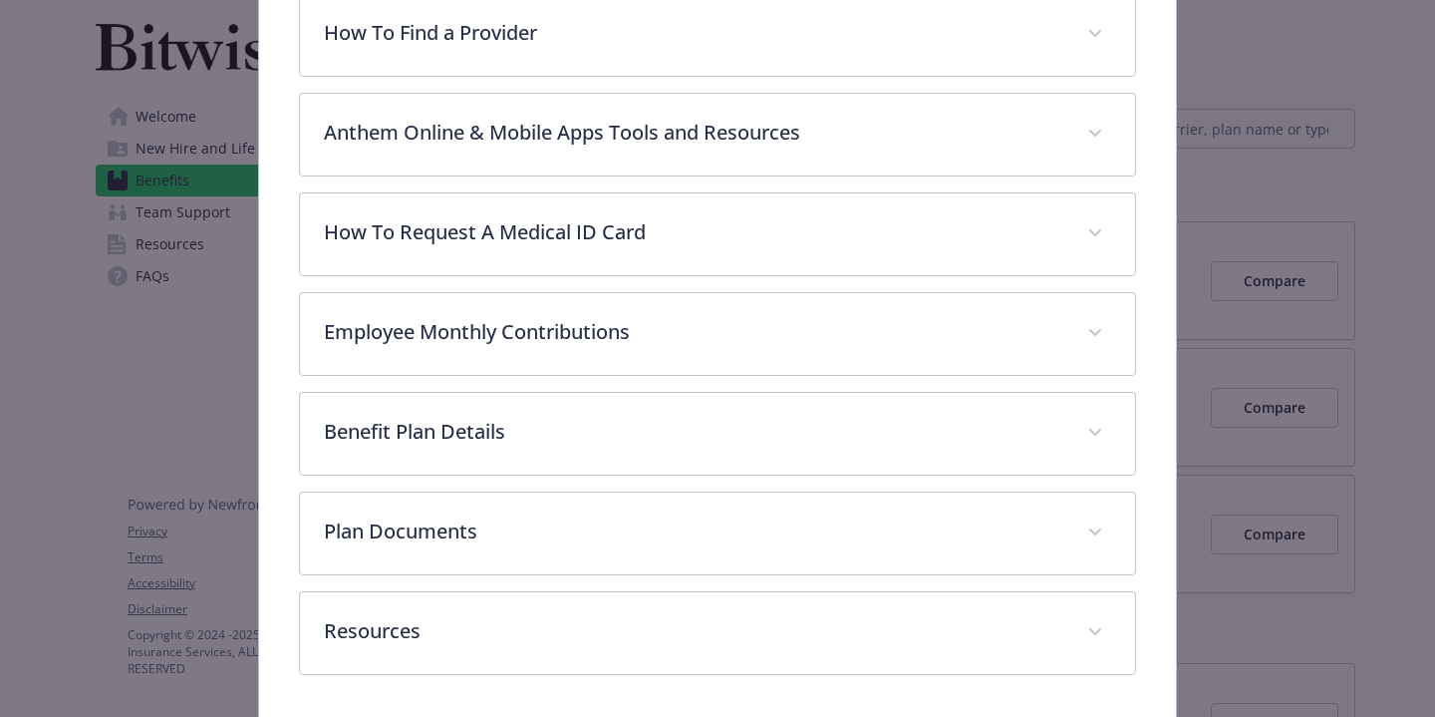
scroll to position [790, 0]
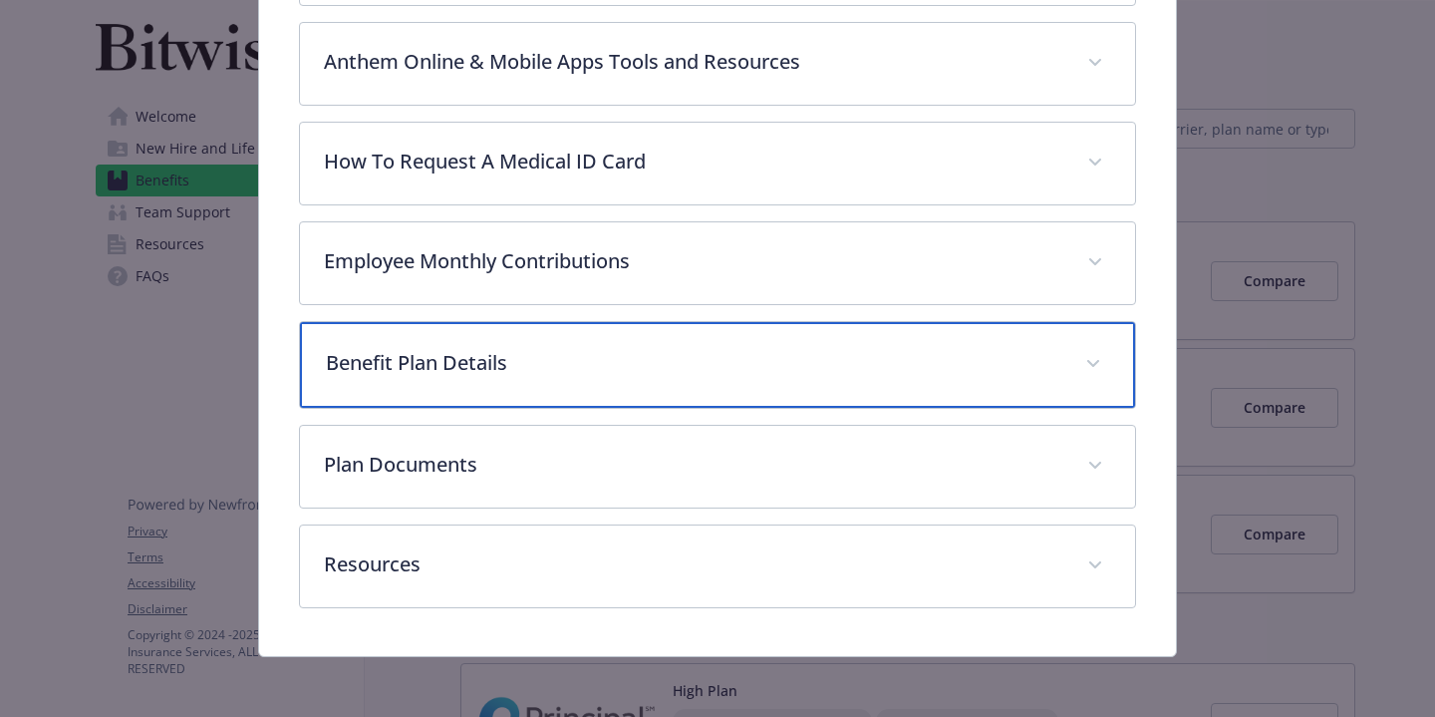
click at [609, 349] on p "Benefit Plan Details" at bounding box center [694, 363] width 736 height 30
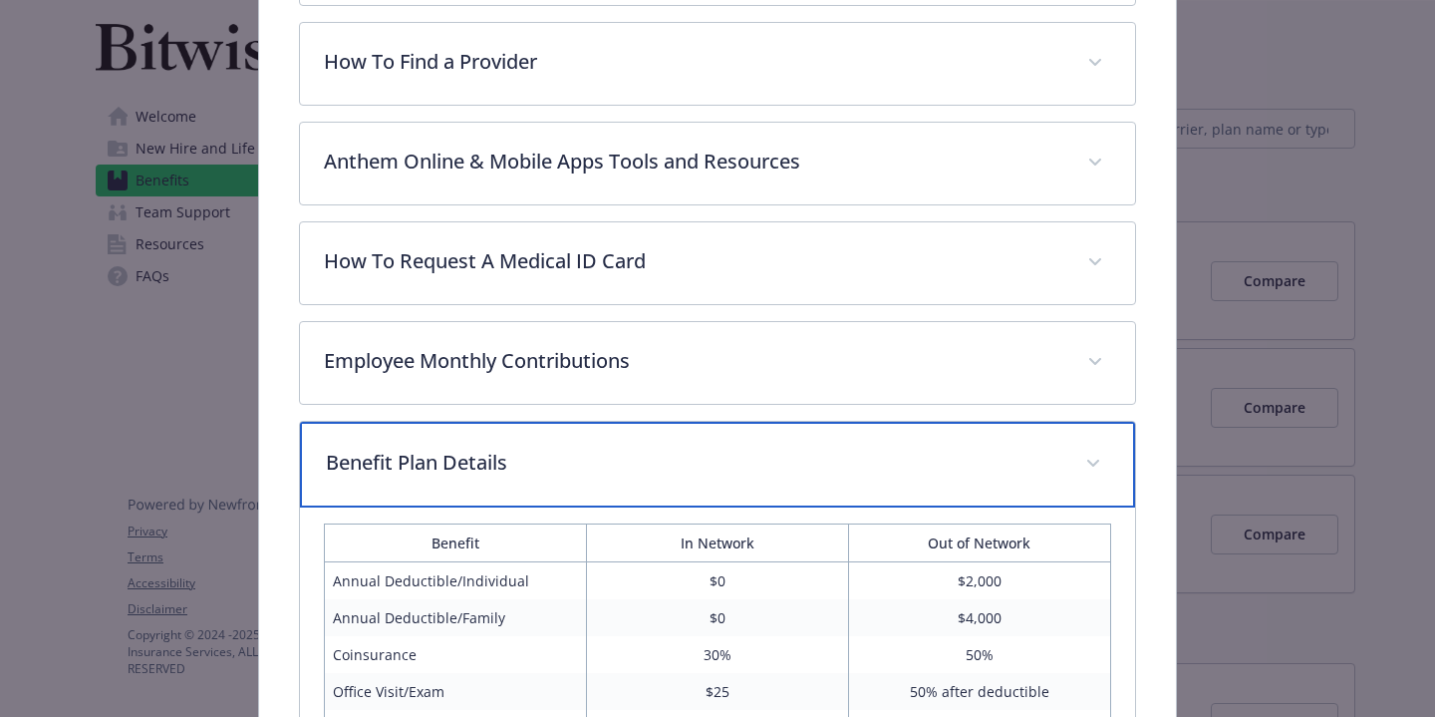
scroll to position [692, 0]
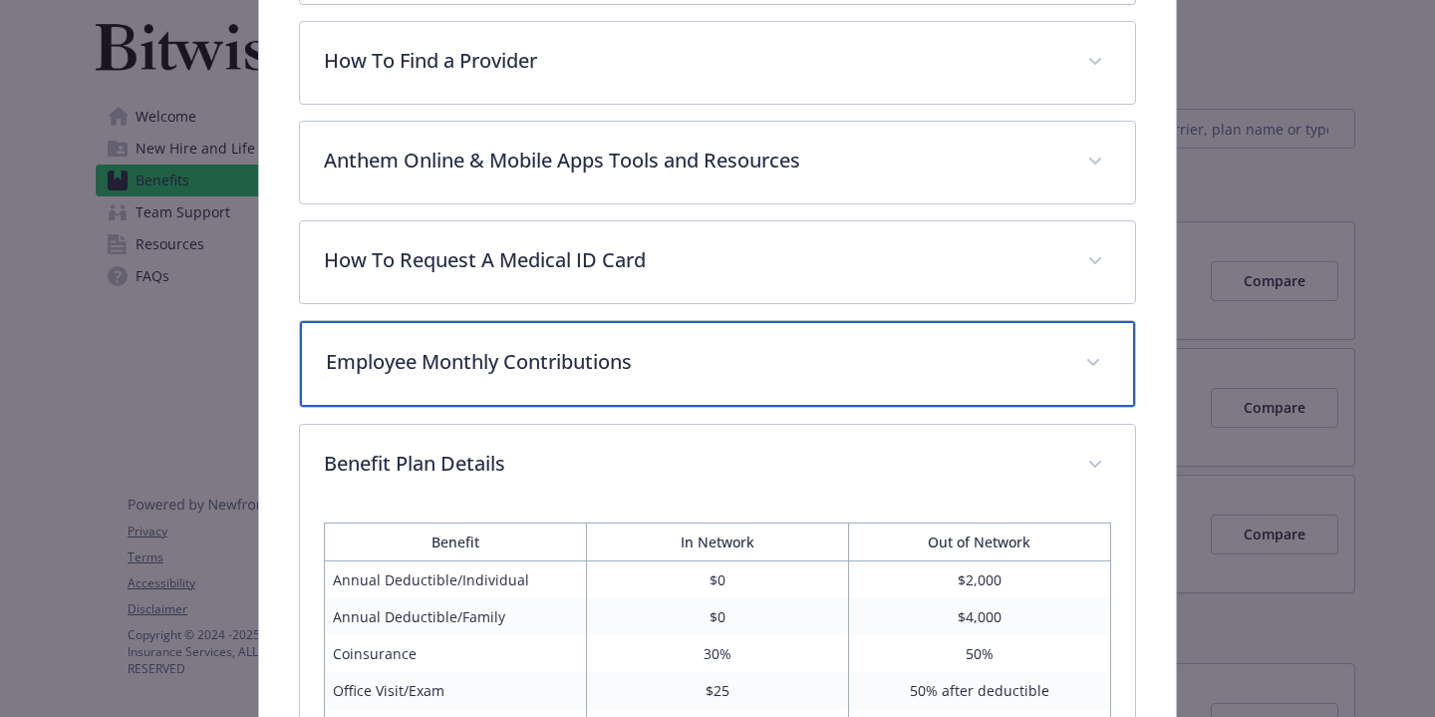
click at [619, 347] on p "Employee Monthly Contributions" at bounding box center [694, 362] width 736 height 30
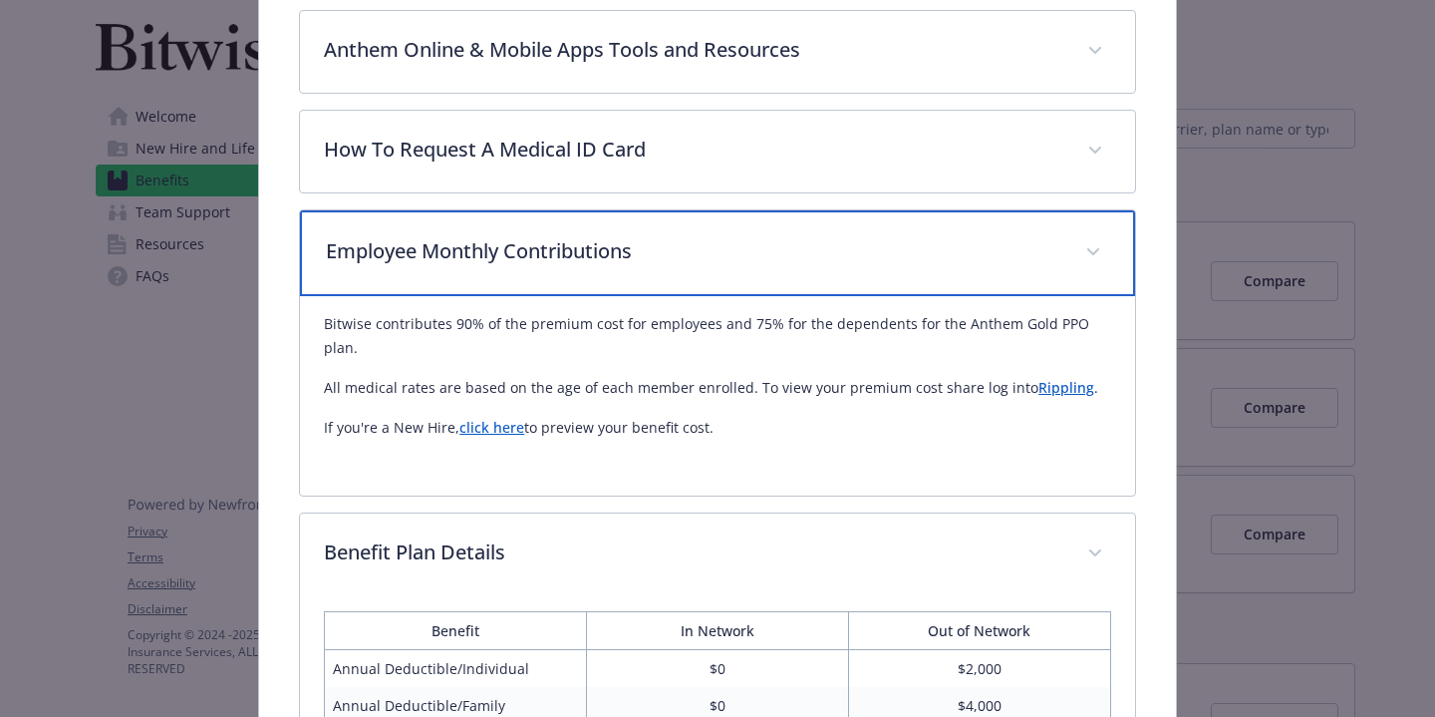
scroll to position [804, 0]
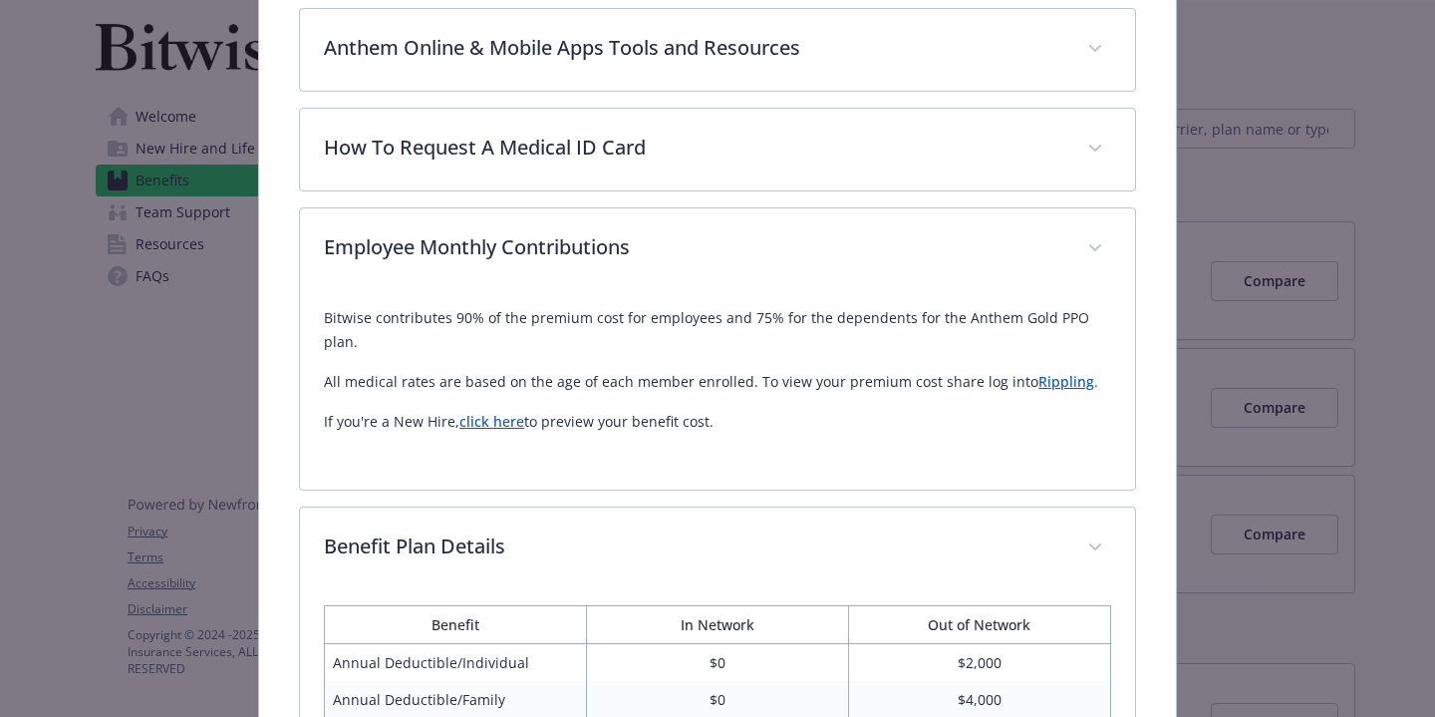
click at [490, 412] on link "click here" at bounding box center [491, 421] width 65 height 19
click at [190, 379] on div "Medical - Anthem Gold PPO 25/30% - Medical PPO Anthem Gold PPO 25/30% Website […" at bounding box center [718, 636] width 1148 height 2753
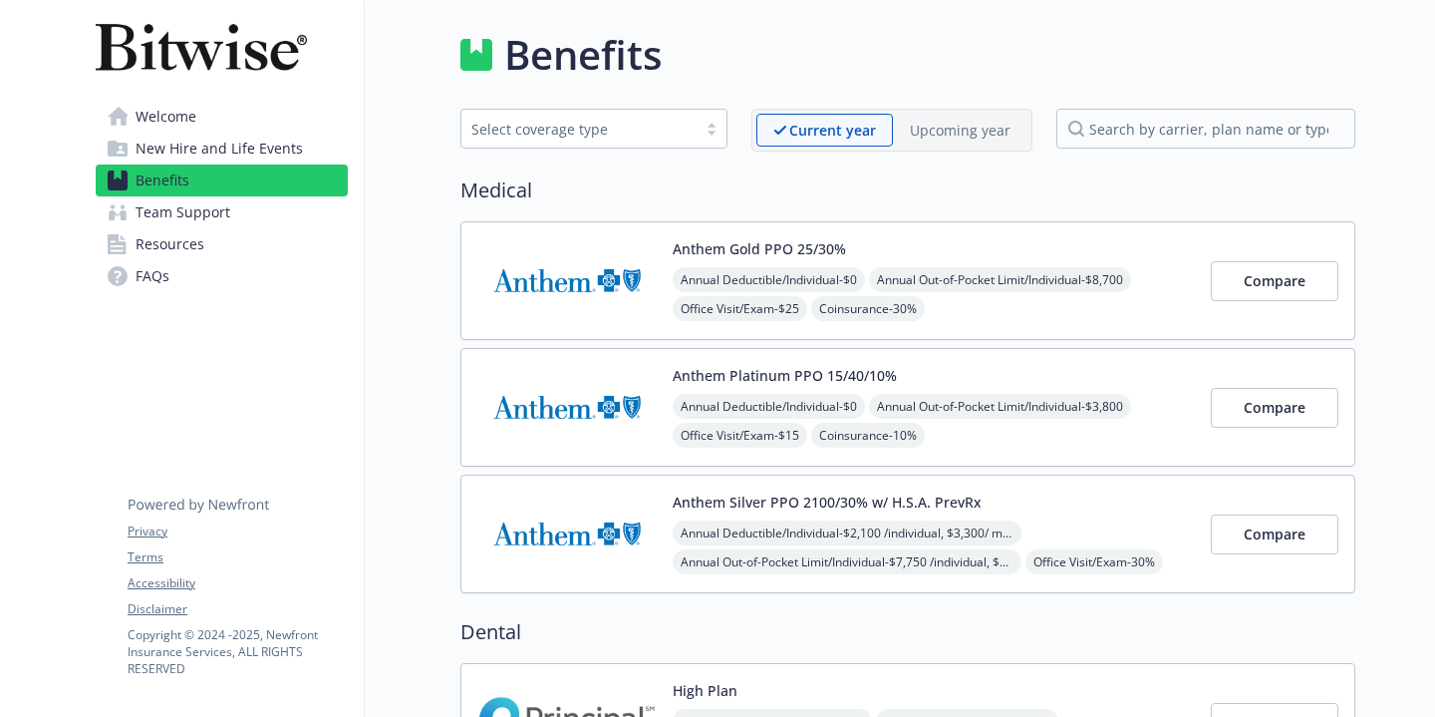
click at [174, 241] on span "Resources" at bounding box center [170, 244] width 69 height 32
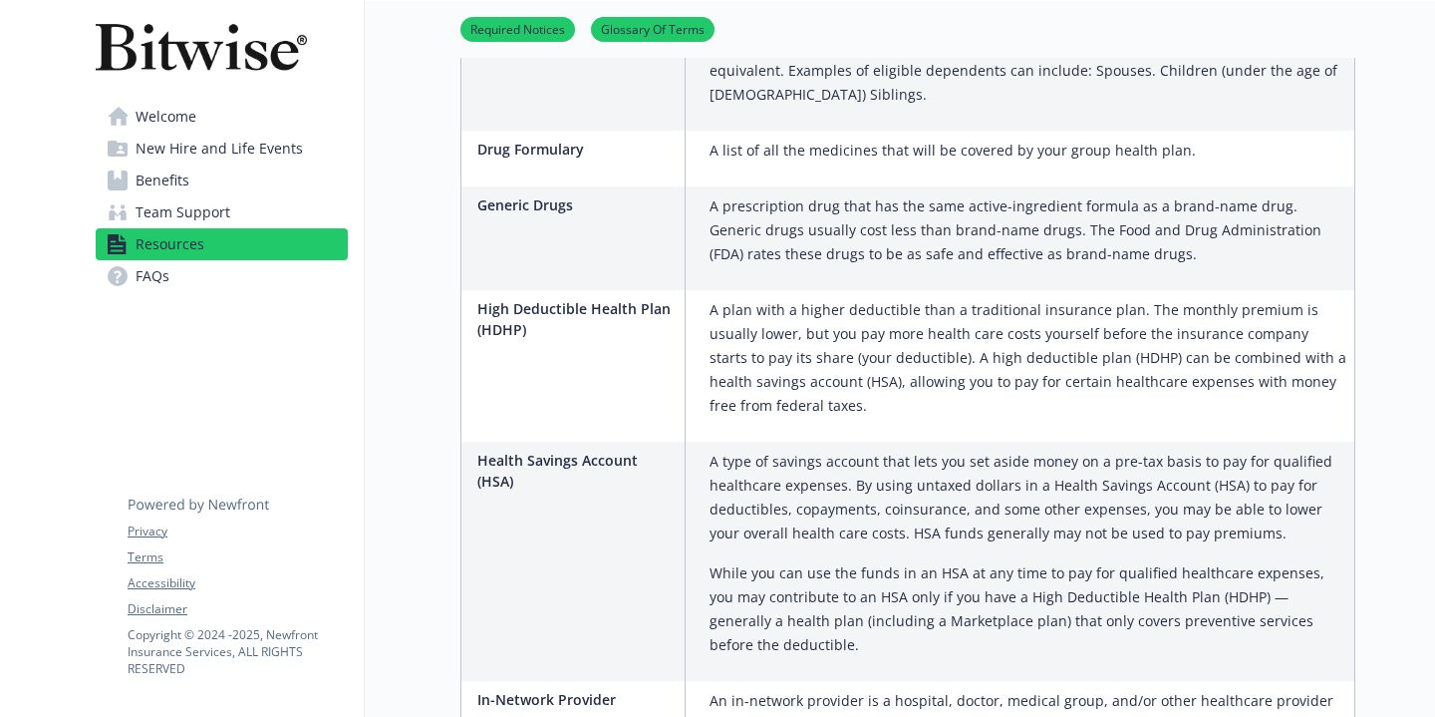
scroll to position [1618, 0]
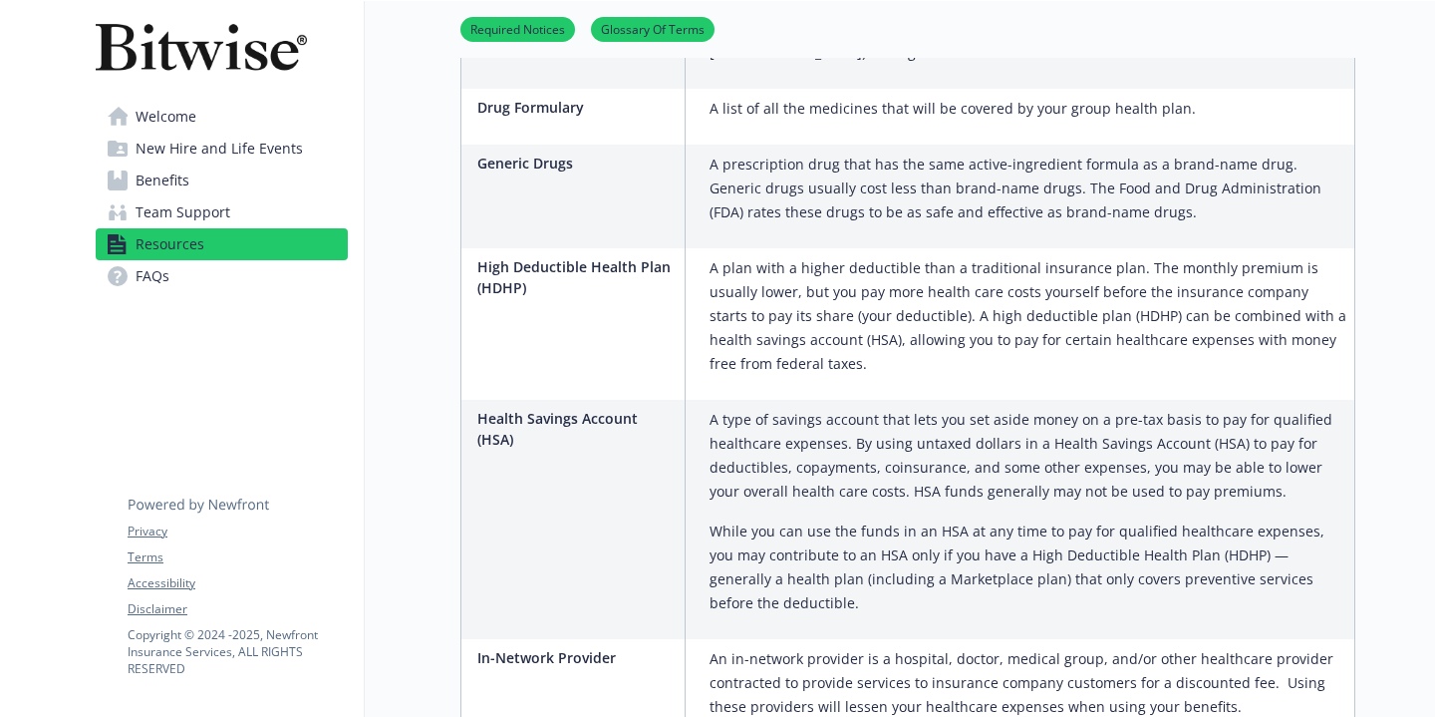
click at [238, 262] on link "FAQs" at bounding box center [222, 276] width 252 height 32
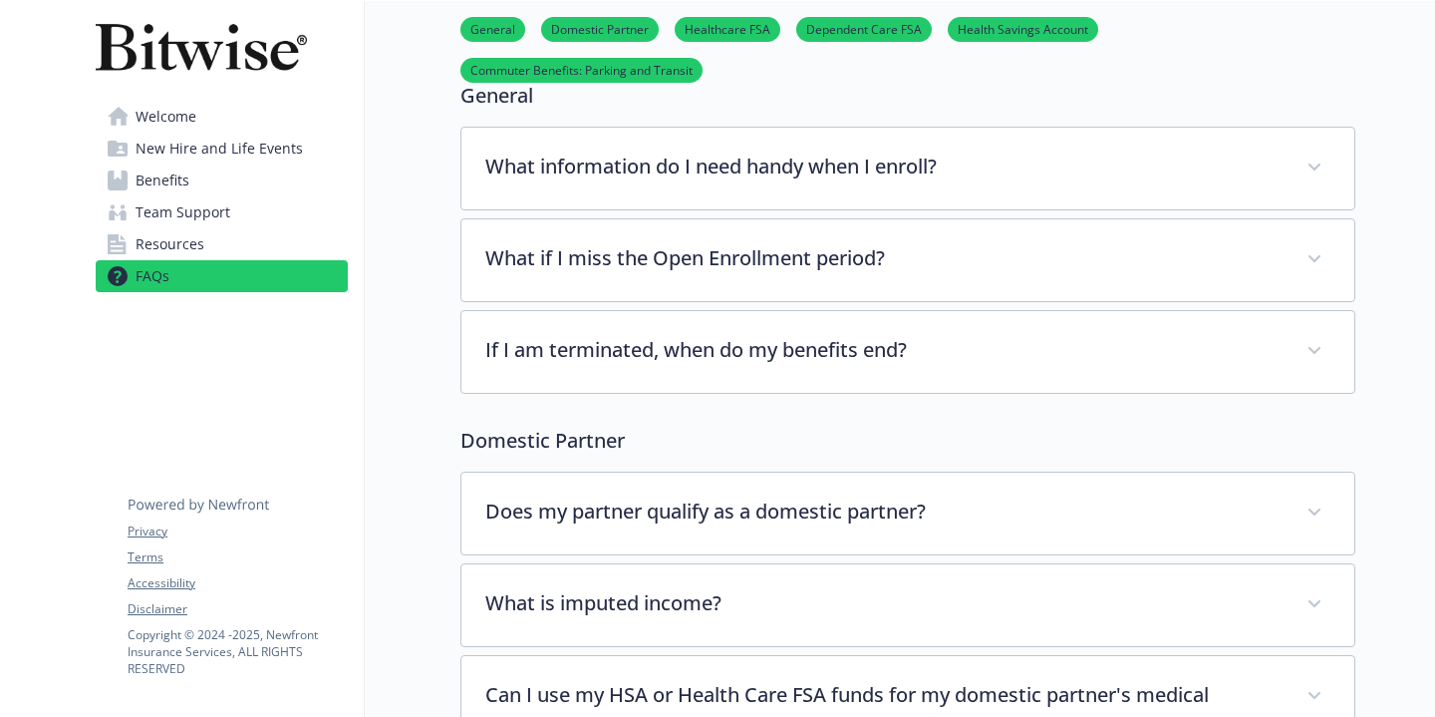
scroll to position [56, 0]
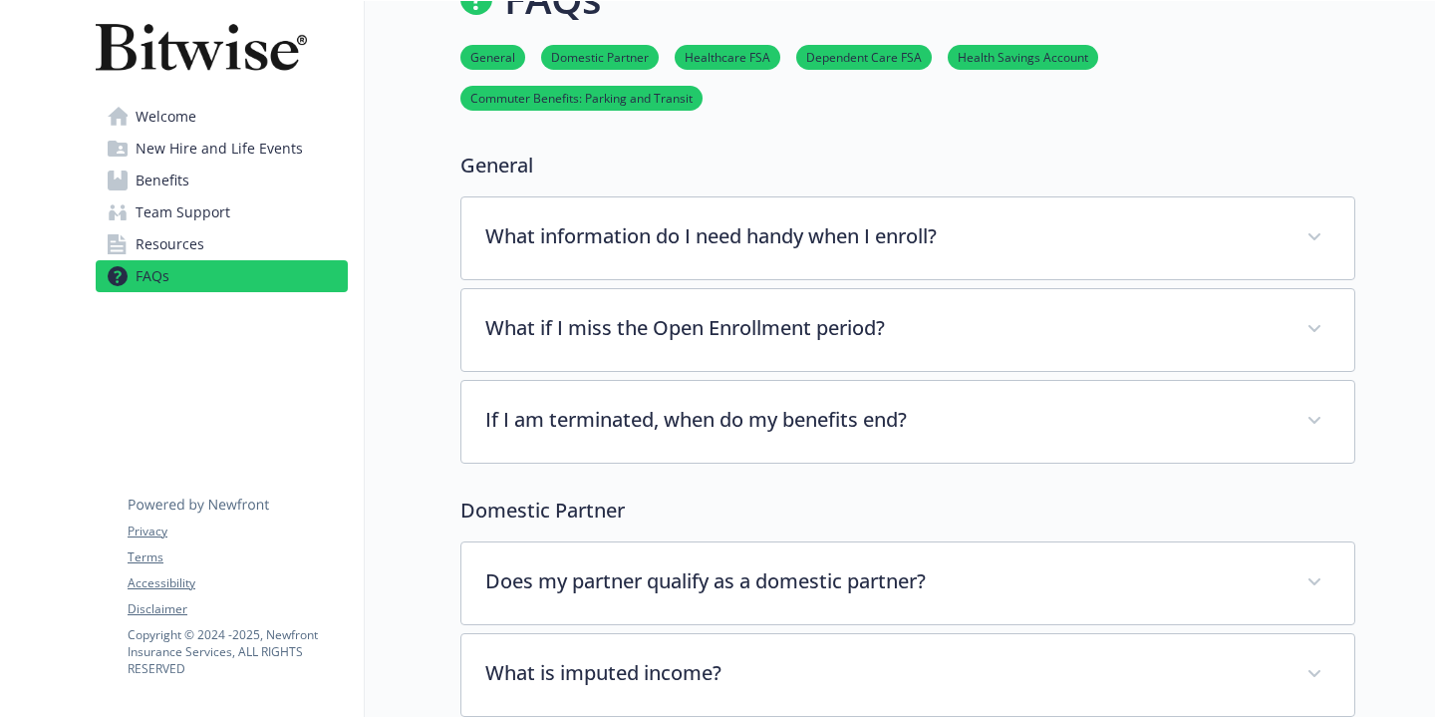
click at [261, 149] on span "New Hire and Life Events" at bounding box center [219, 149] width 167 height 32
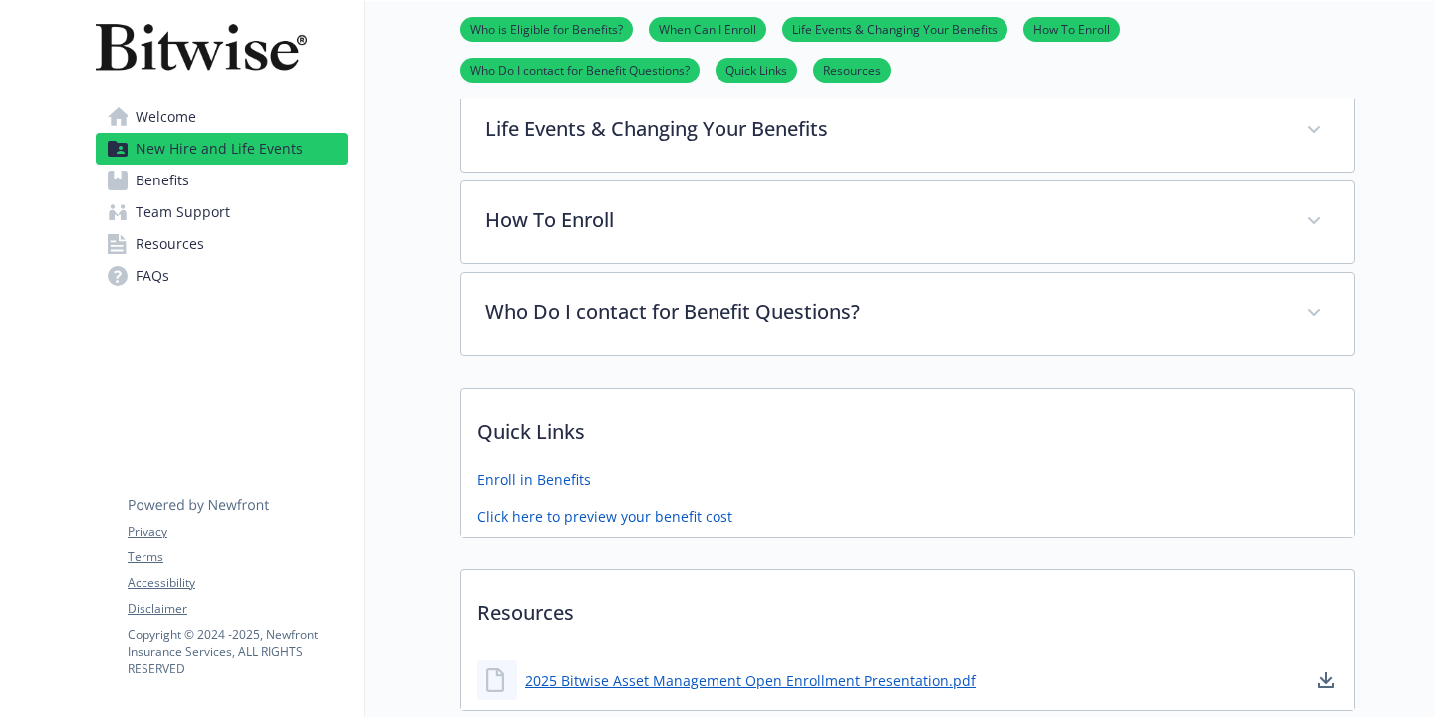
scroll to position [657, 0]
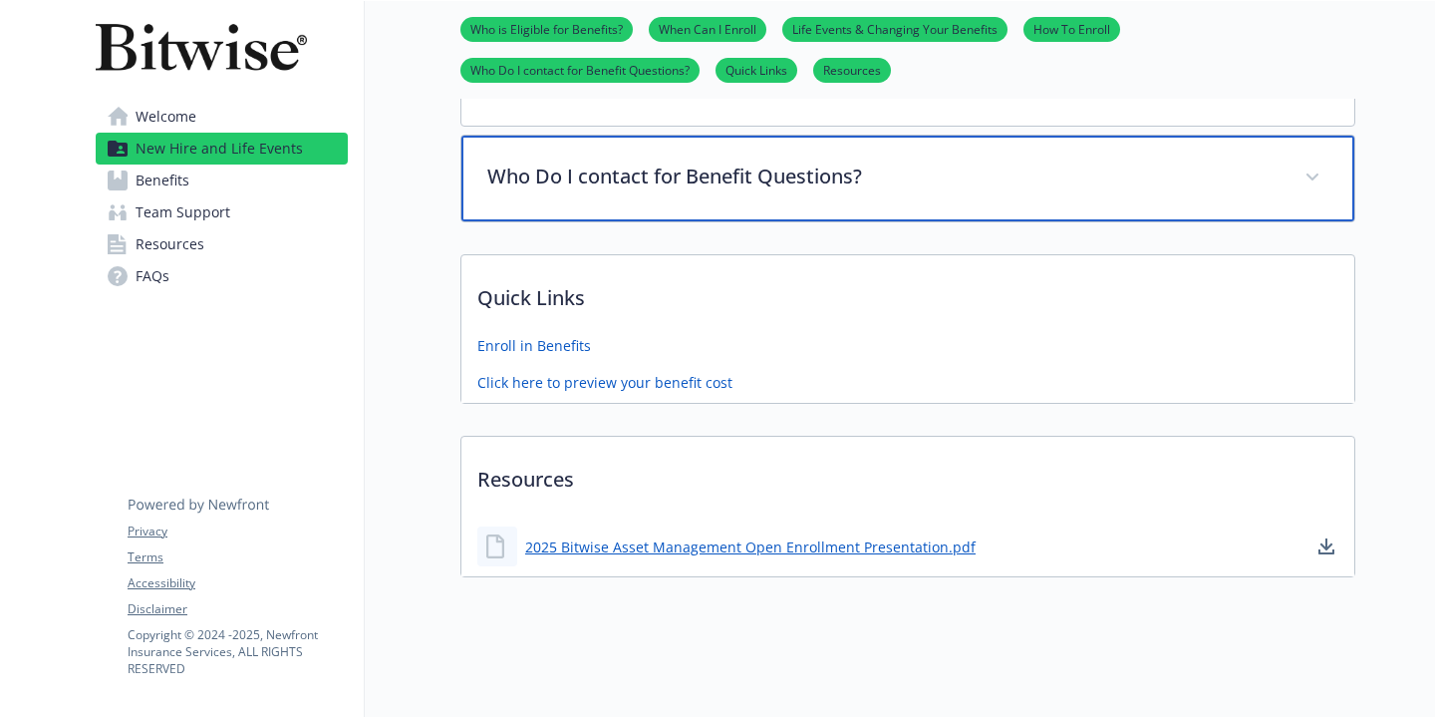
click at [558, 165] on p "Who Do I contact for Benefit Questions?" at bounding box center [883, 176] width 793 height 30
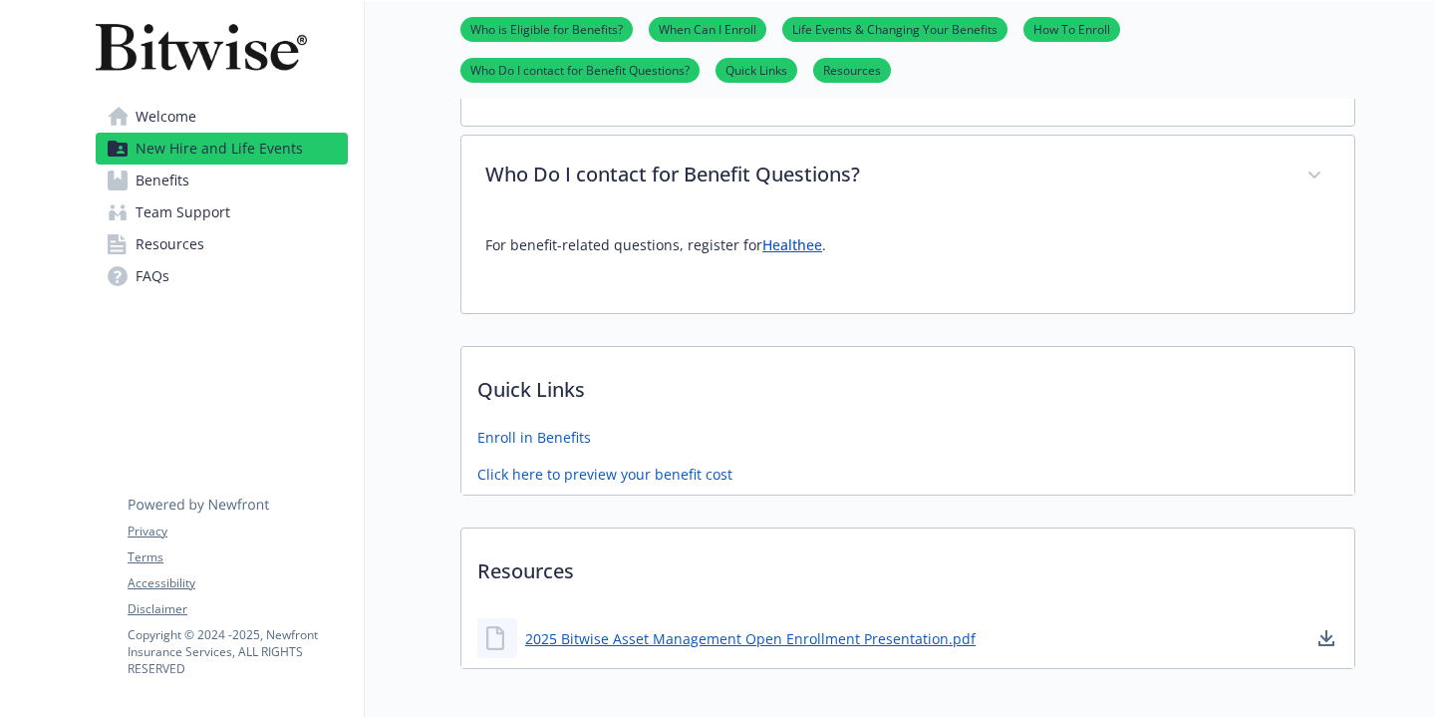
click at [301, 125] on link "Welcome" at bounding box center [222, 117] width 252 height 32
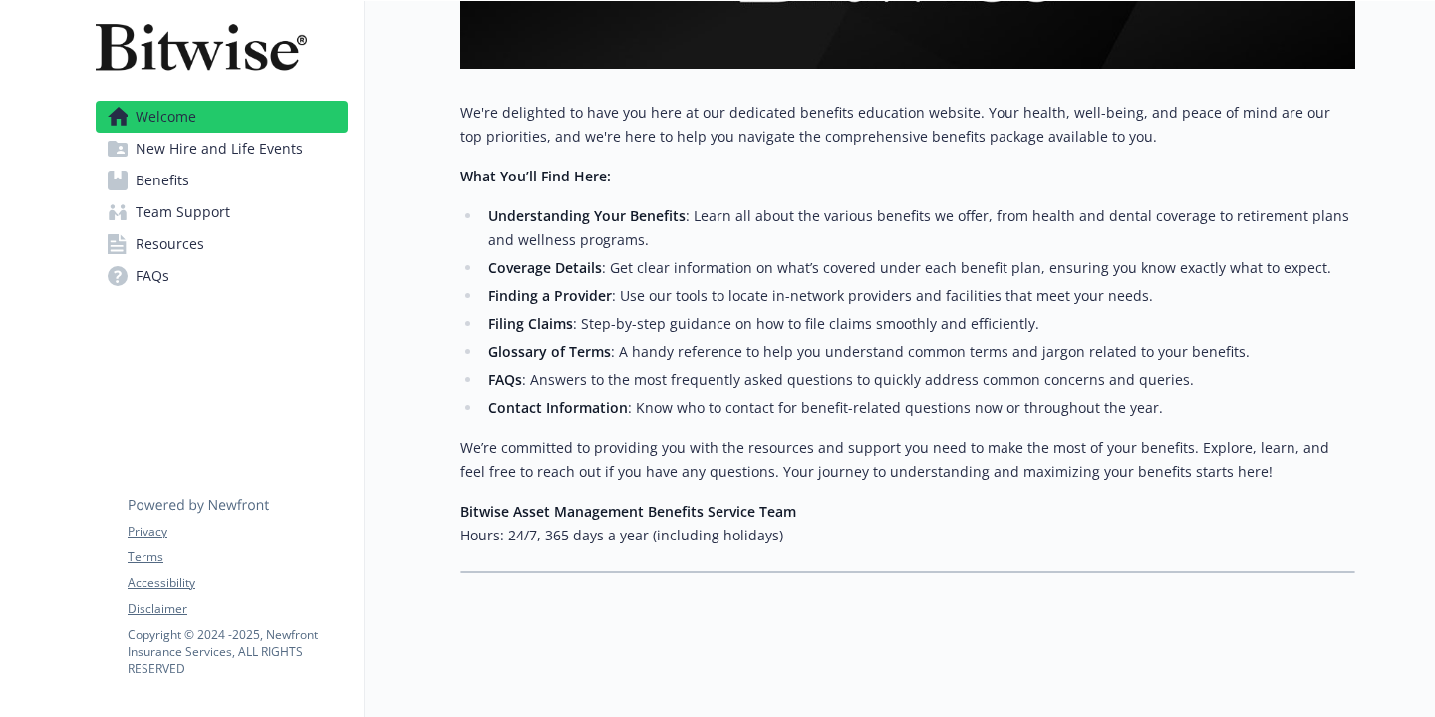
scroll to position [401, 0]
click at [286, 149] on span "New Hire and Life Events" at bounding box center [219, 149] width 167 height 32
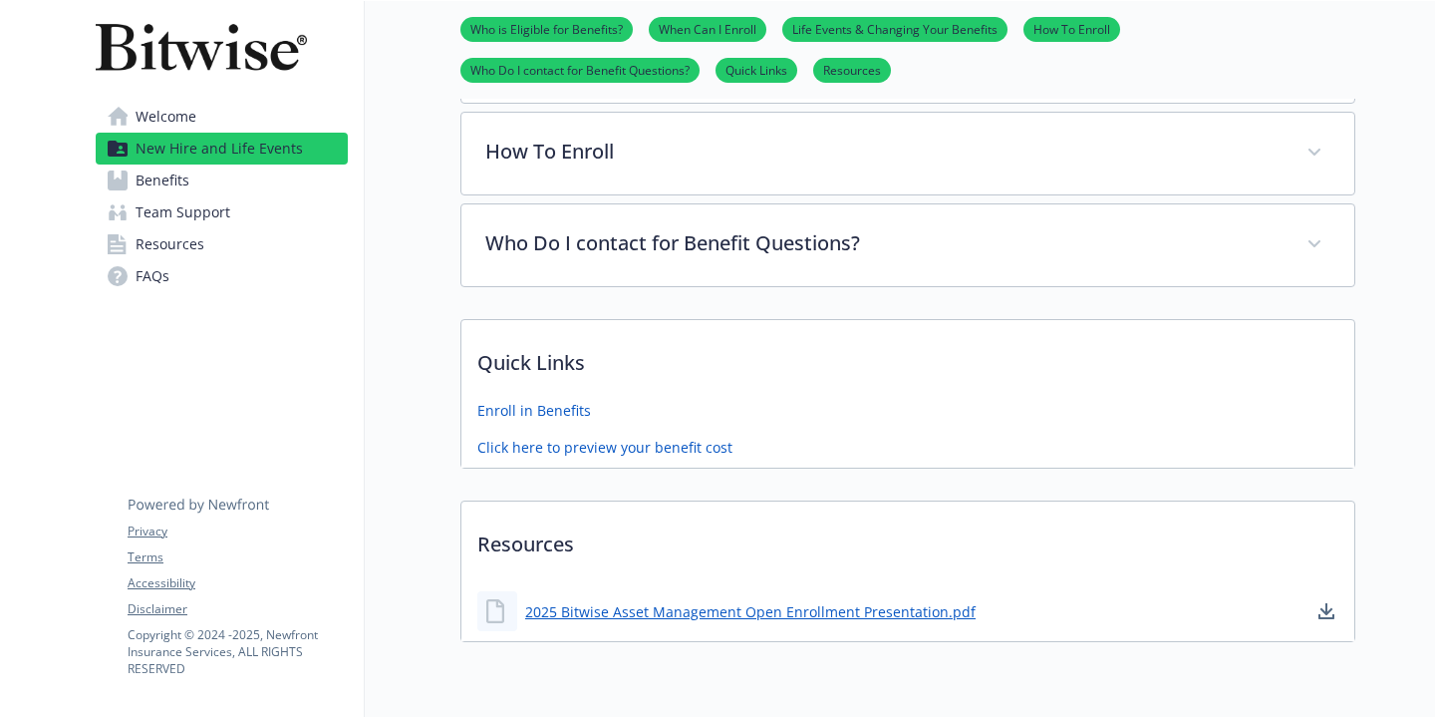
scroll to position [657, 0]
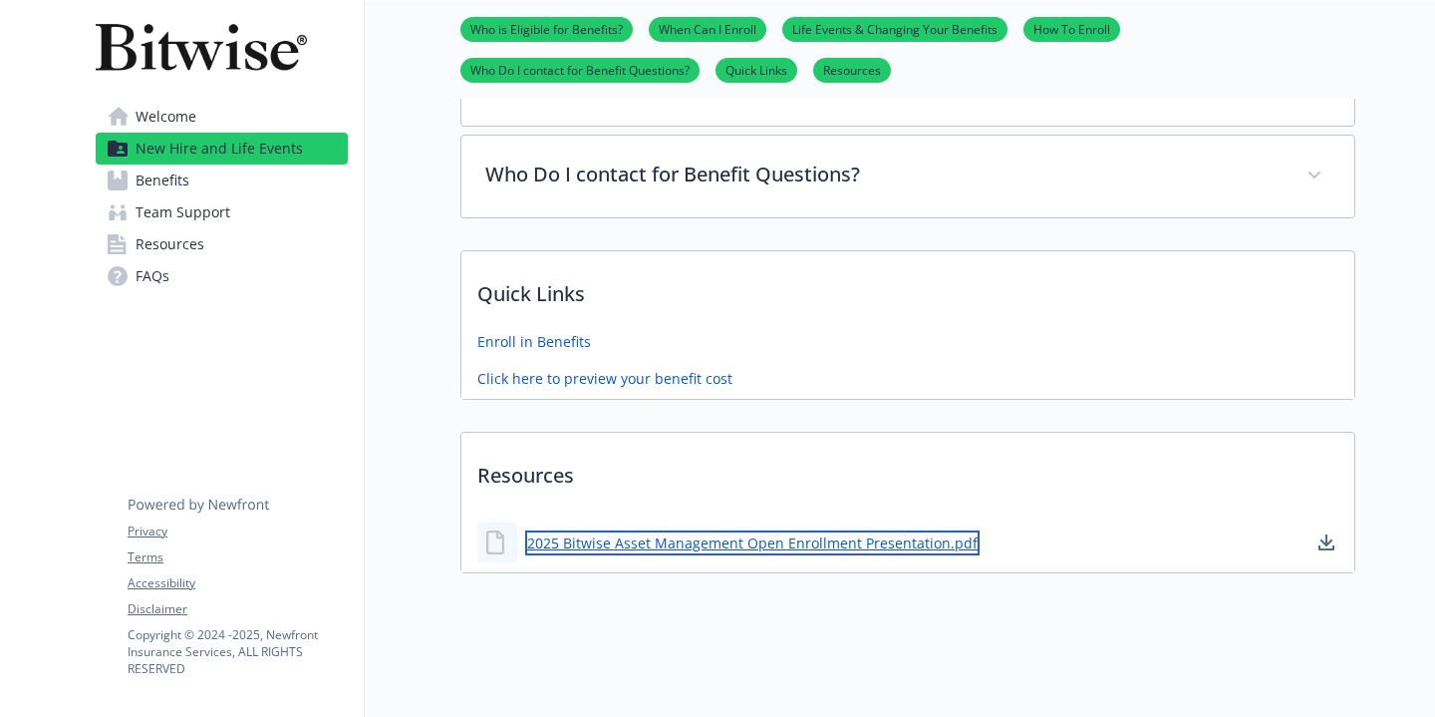
click at [606, 546] on link "2025 Bitwise Asset Management Open Enrollment Presentation.pdf" at bounding box center [752, 542] width 454 height 25
